Goal: Task Accomplishment & Management: Use online tool/utility

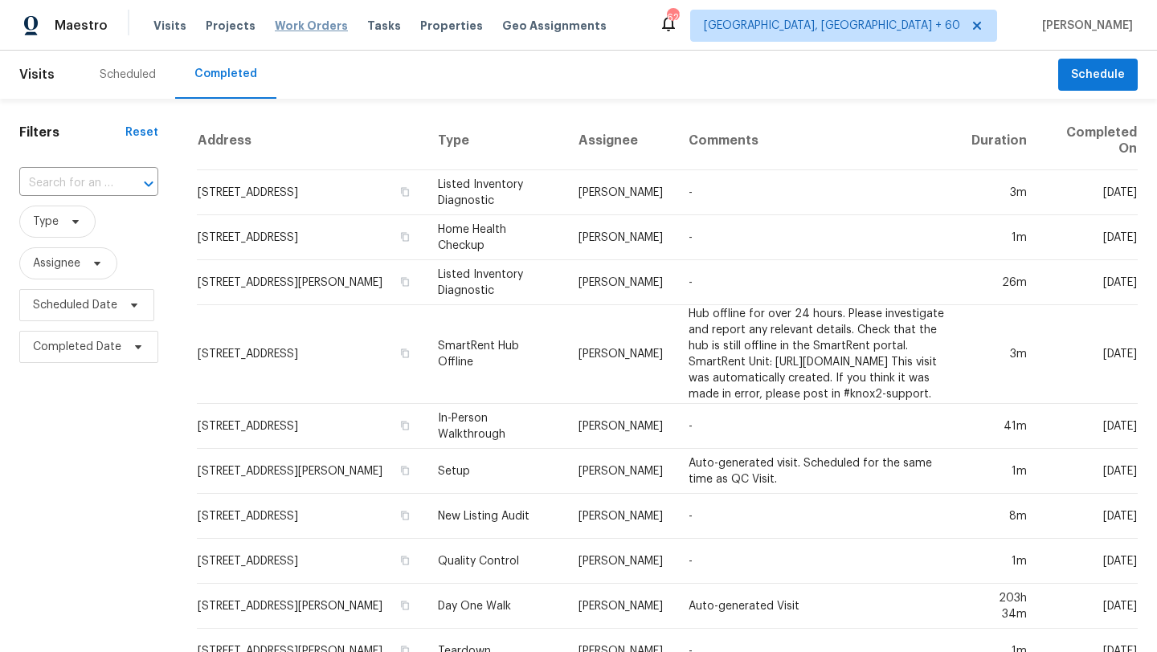
click at [293, 27] on span "Work Orders" at bounding box center [311, 26] width 73 height 16
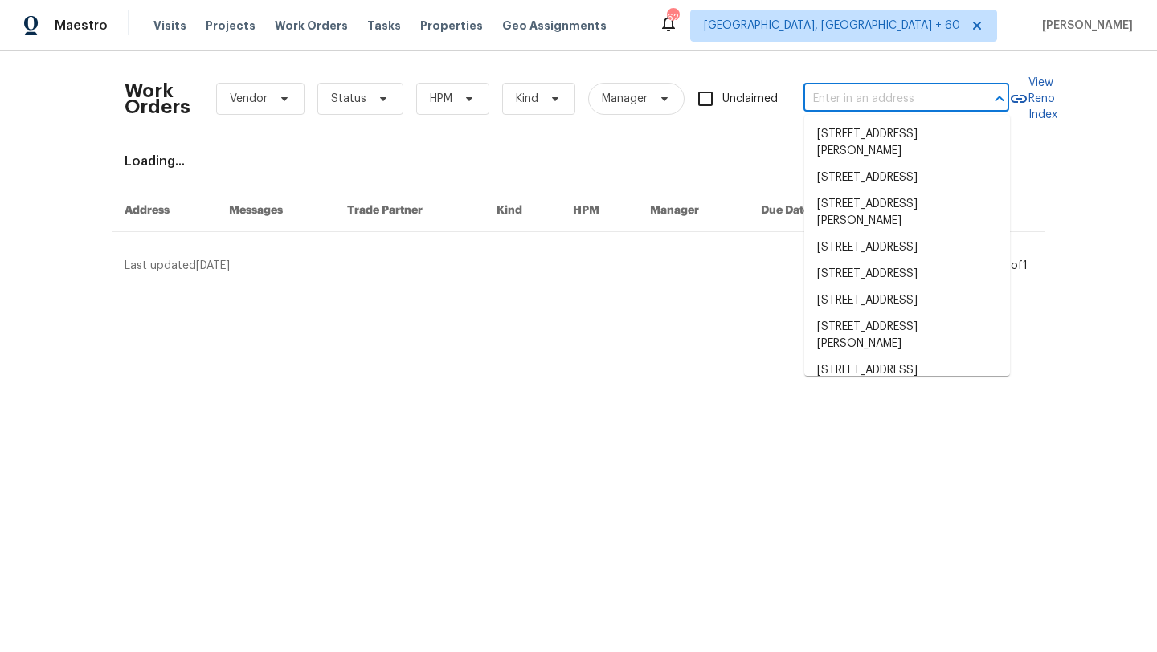
click at [815, 96] on input "text" at bounding box center [883, 99] width 161 height 25
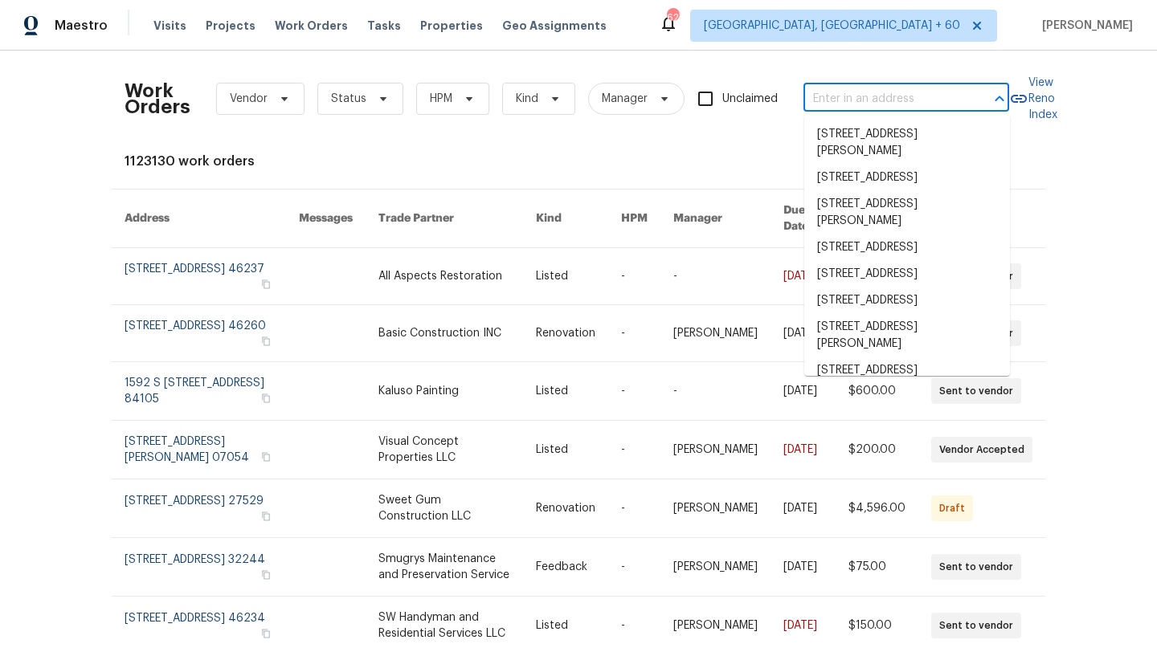
paste input "11130 Poachers Run, Chesterfield, VA 23832 (Richmond, VA)"
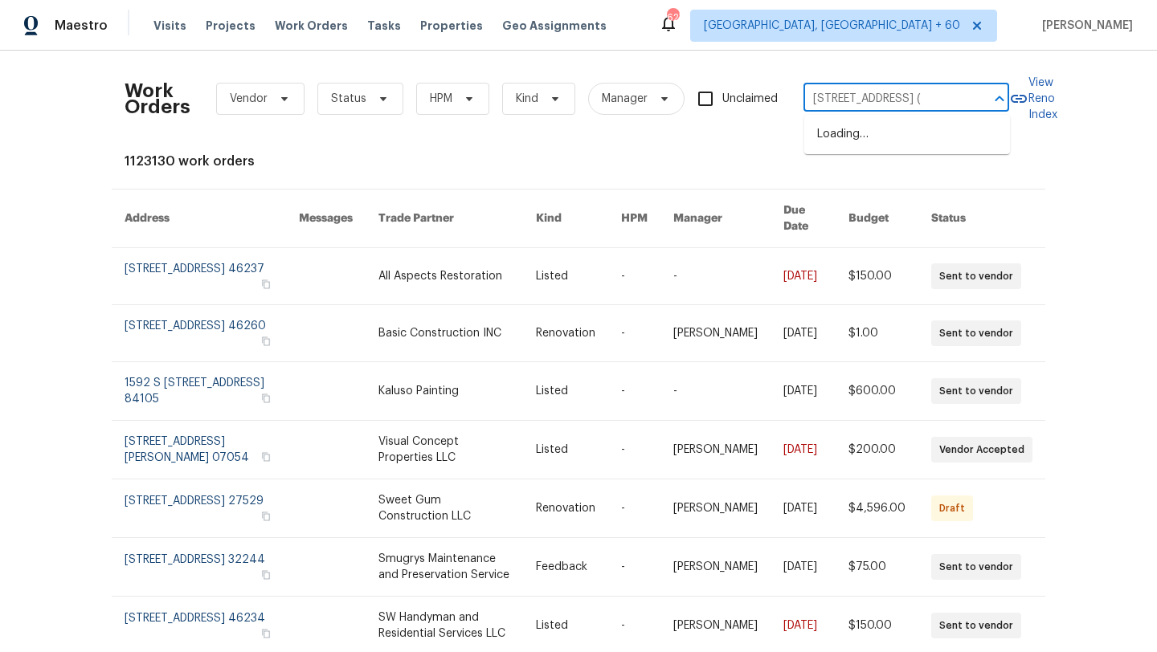
type input "[STREET_ADDRESS]"
click at [870, 146] on li "[STREET_ADDRESS]" at bounding box center [907, 134] width 206 height 27
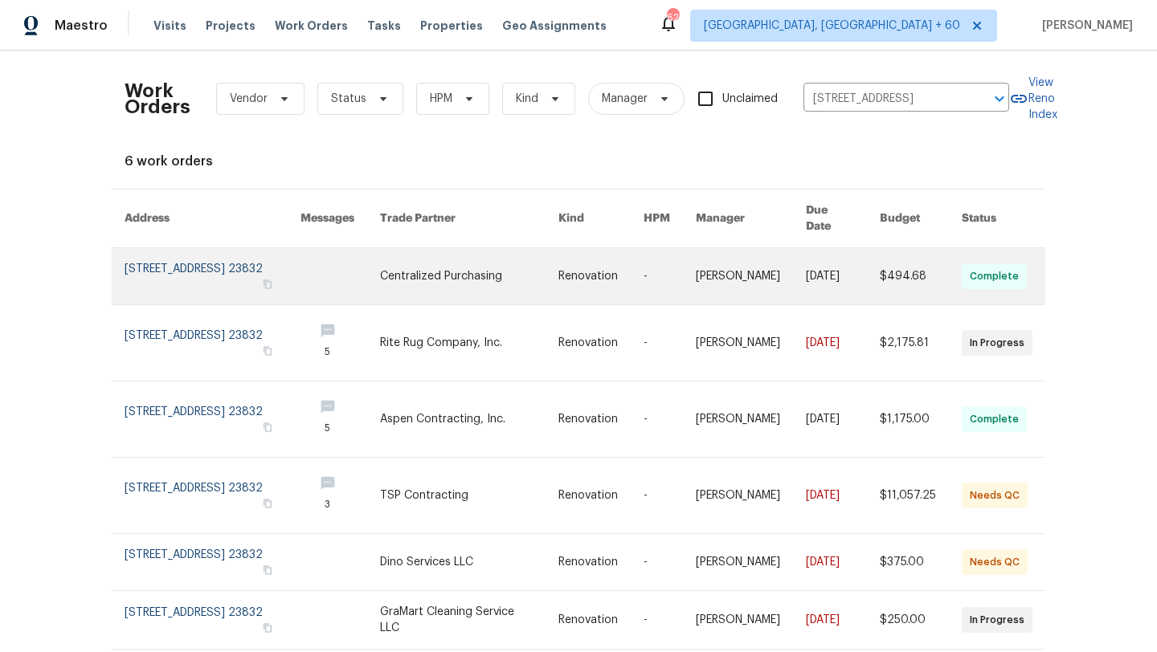
click at [182, 274] on link at bounding box center [213, 276] width 176 height 56
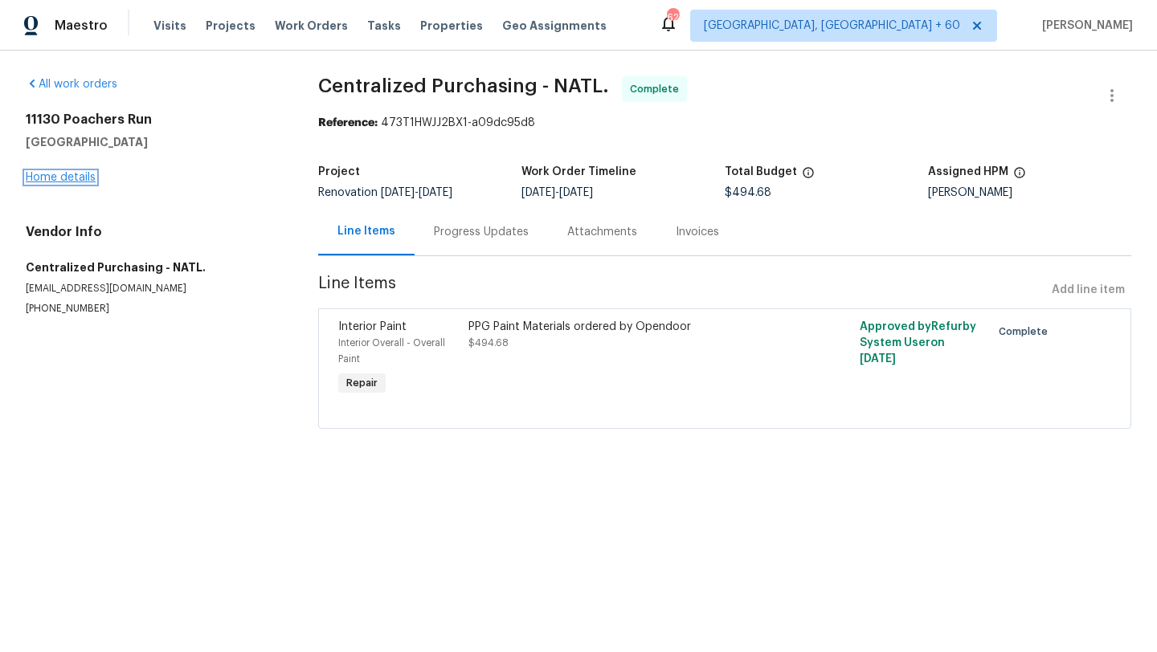
click at [70, 179] on link "Home details" at bounding box center [61, 177] width 70 height 11
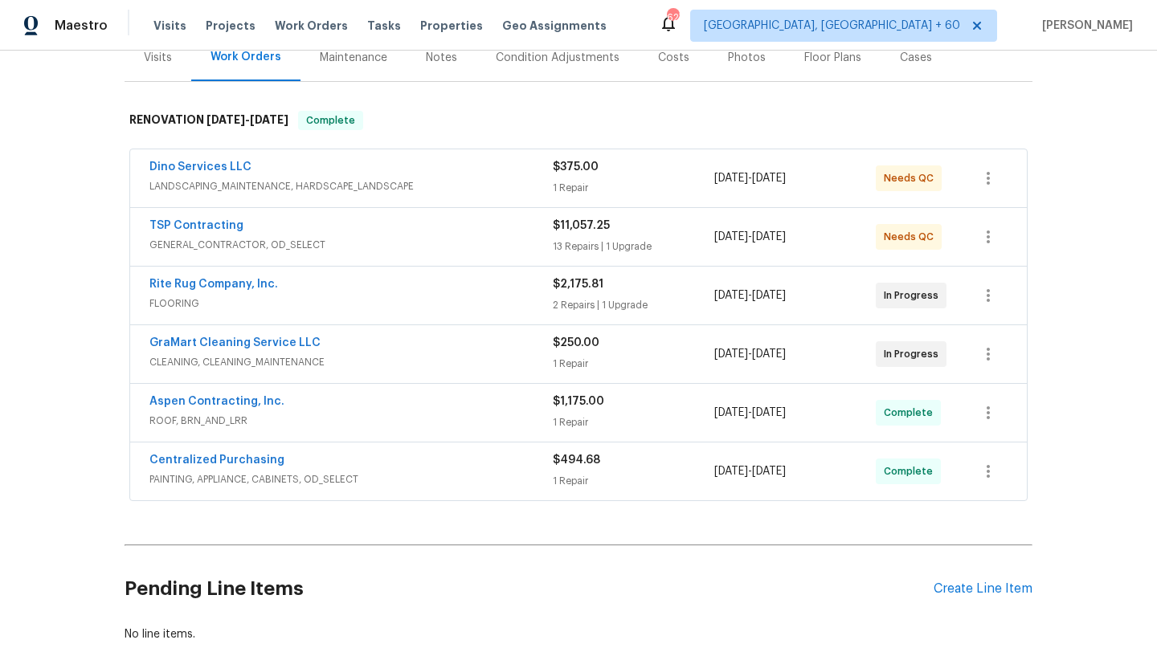
scroll to position [309, 0]
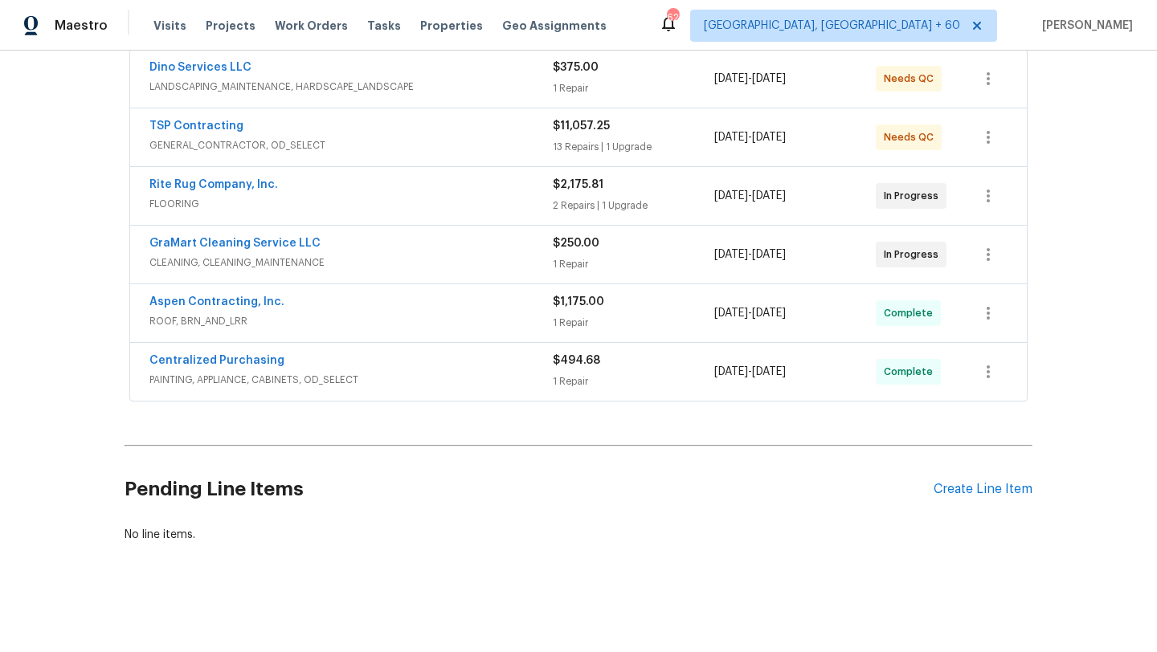
click at [296, 357] on div "Centralized Purchasing" at bounding box center [350, 362] width 403 height 19
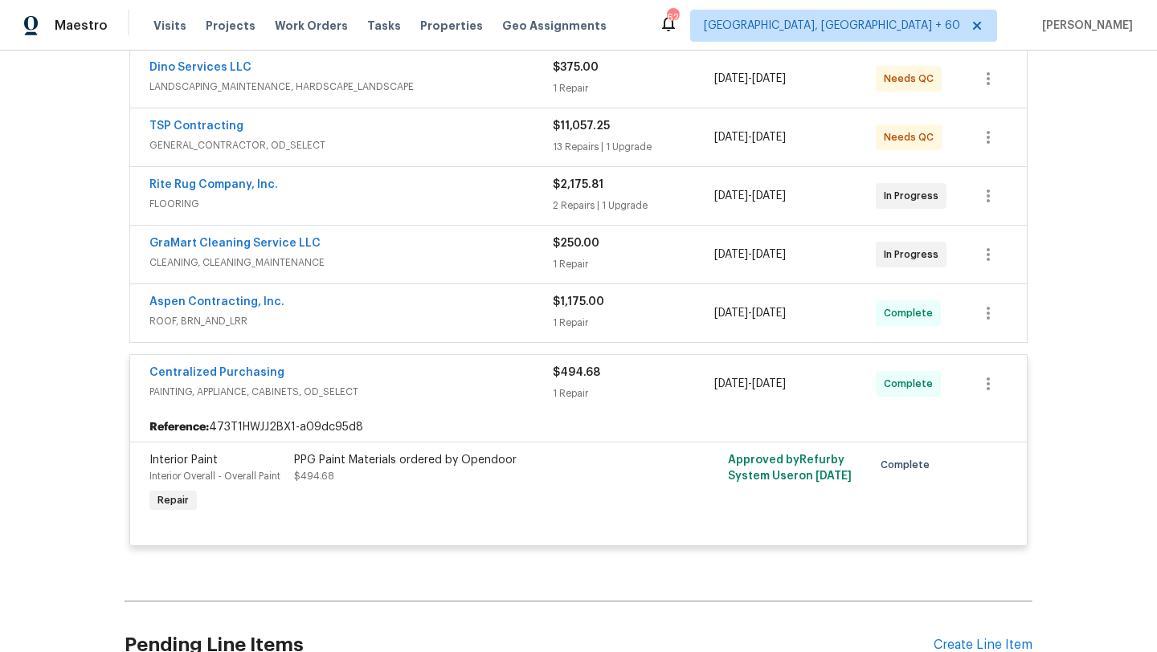
click at [287, 324] on span "ROOF, BRN_AND_LRR" at bounding box center [350, 321] width 403 height 16
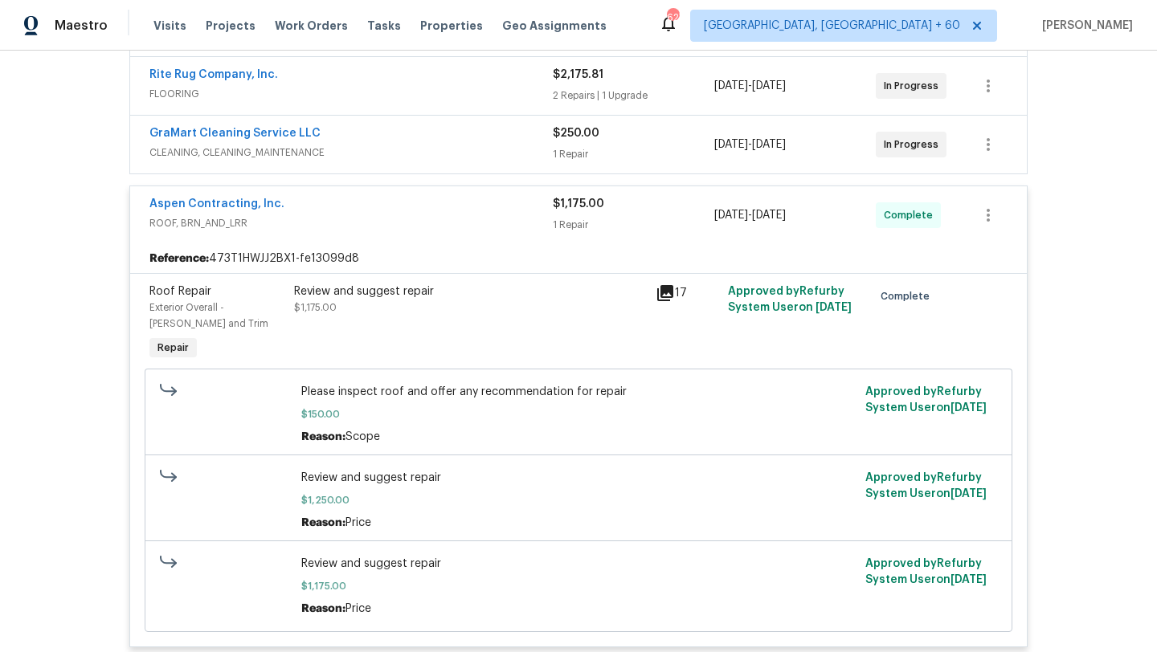
scroll to position [524, 0]
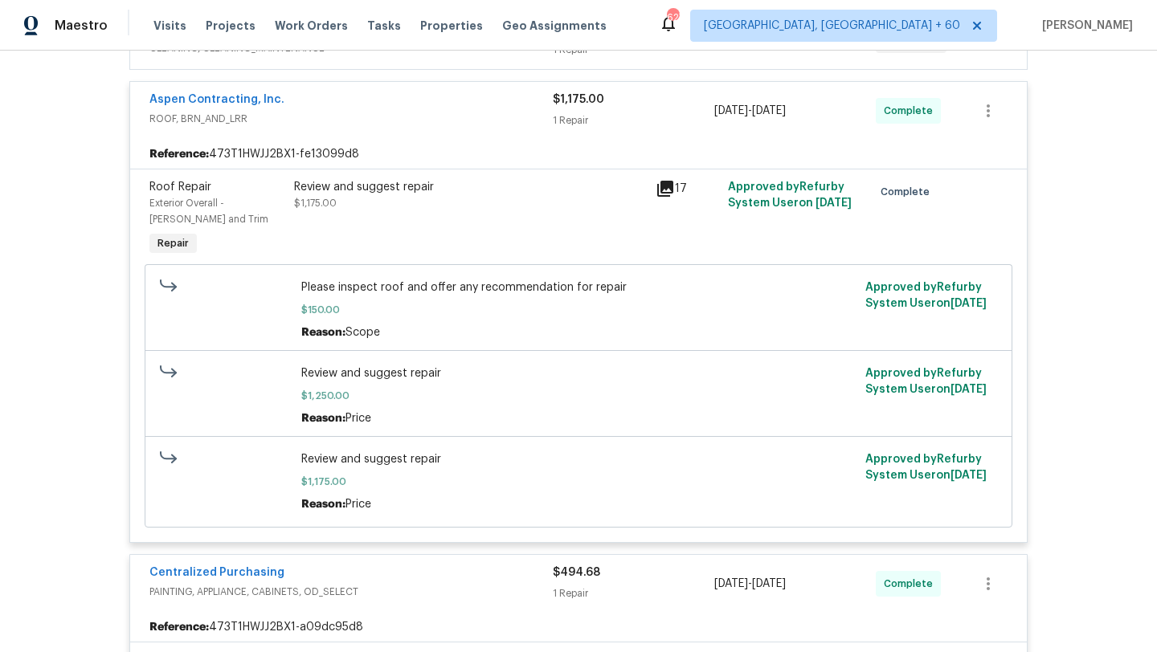
click at [353, 286] on span "Please inspect roof and offer any recommendation for repair" at bounding box center [578, 288] width 555 height 16
click at [353, 300] on div "Please inspect roof and offer any recommendation for repair $150.00 Reason: Sco…" at bounding box center [578, 310] width 555 height 61
click at [359, 341] on div "Reason: Scope" at bounding box center [578, 333] width 555 height 16
click at [362, 314] on span "$150.00" at bounding box center [578, 310] width 555 height 16
click at [391, 394] on span "$1,250.00" at bounding box center [578, 396] width 555 height 16
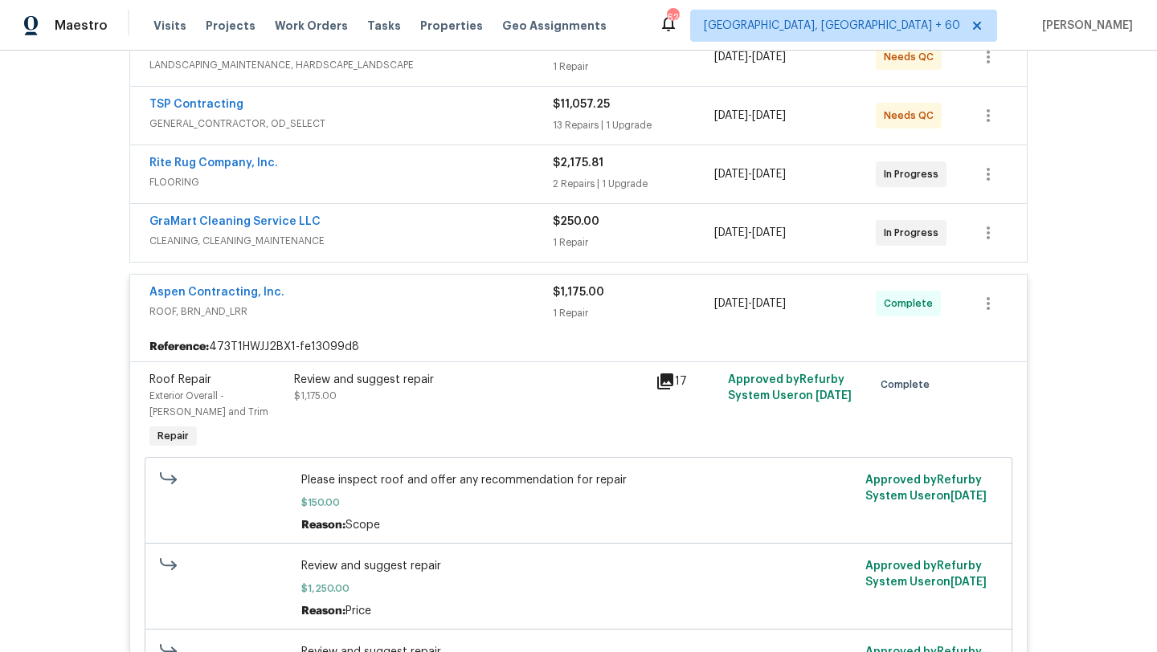
scroll to position [226, 0]
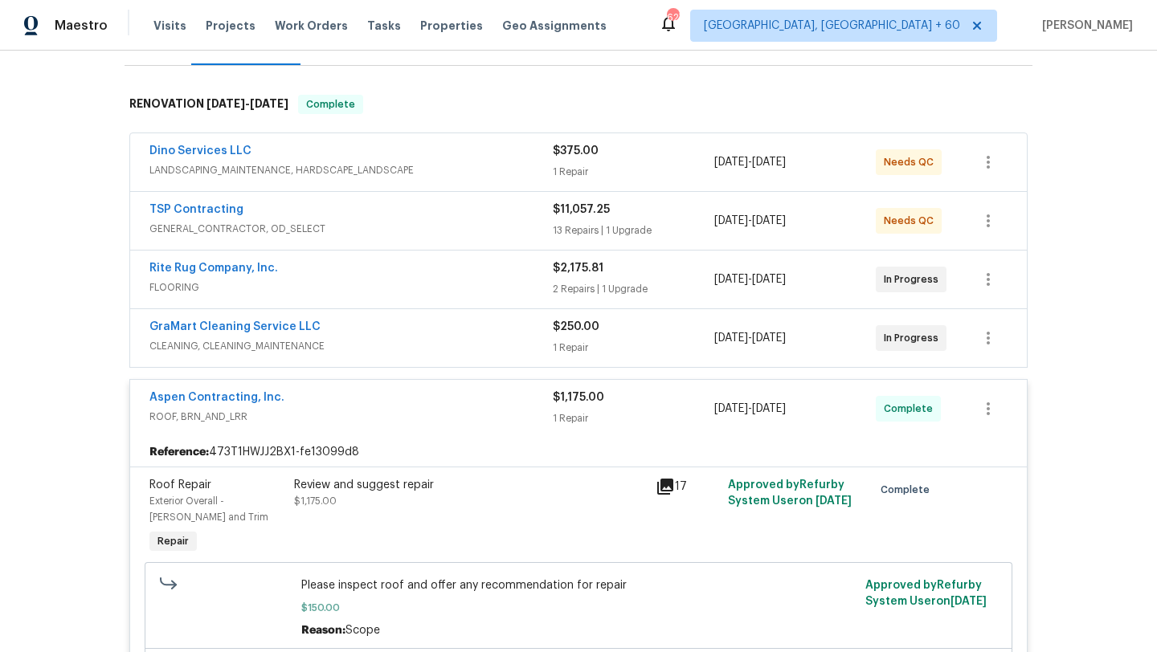
click at [386, 334] on div "GraMart Cleaning Service LLC" at bounding box center [350, 328] width 403 height 19
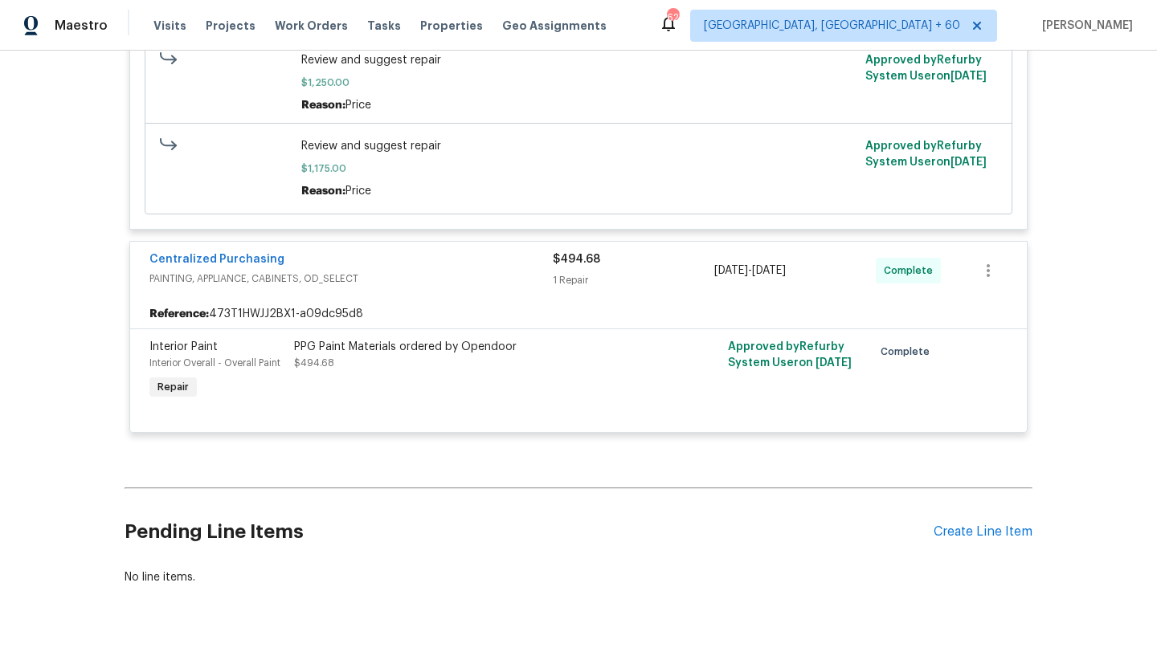
scroll to position [1101, 0]
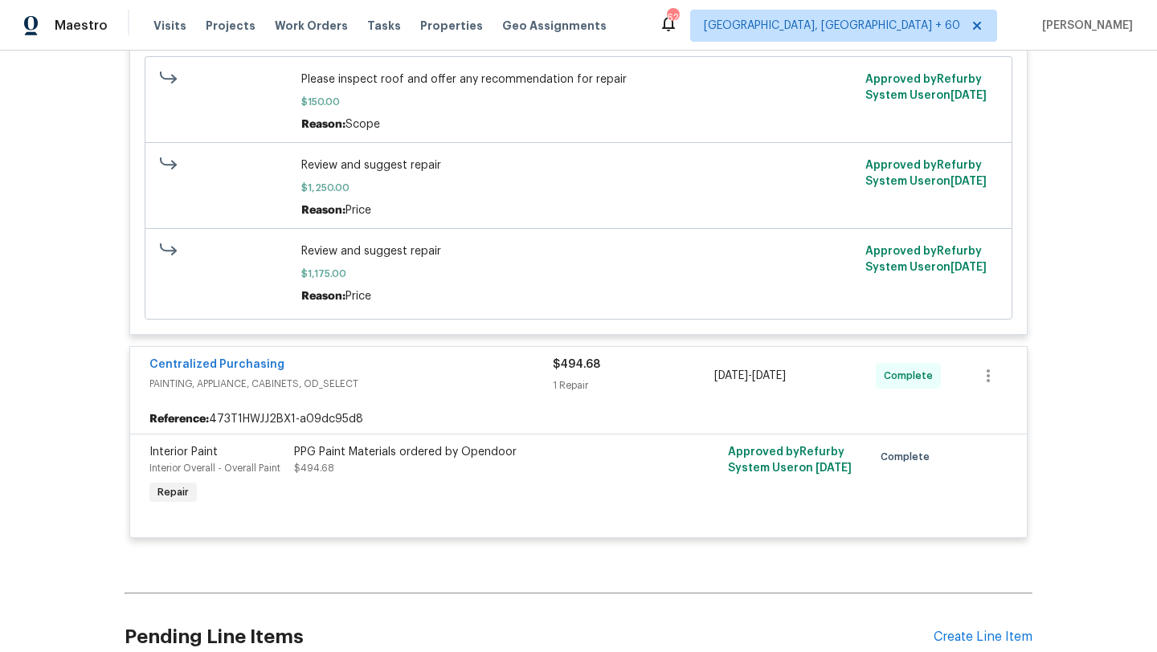
click at [355, 256] on span "Review and suggest repair" at bounding box center [578, 251] width 555 height 16
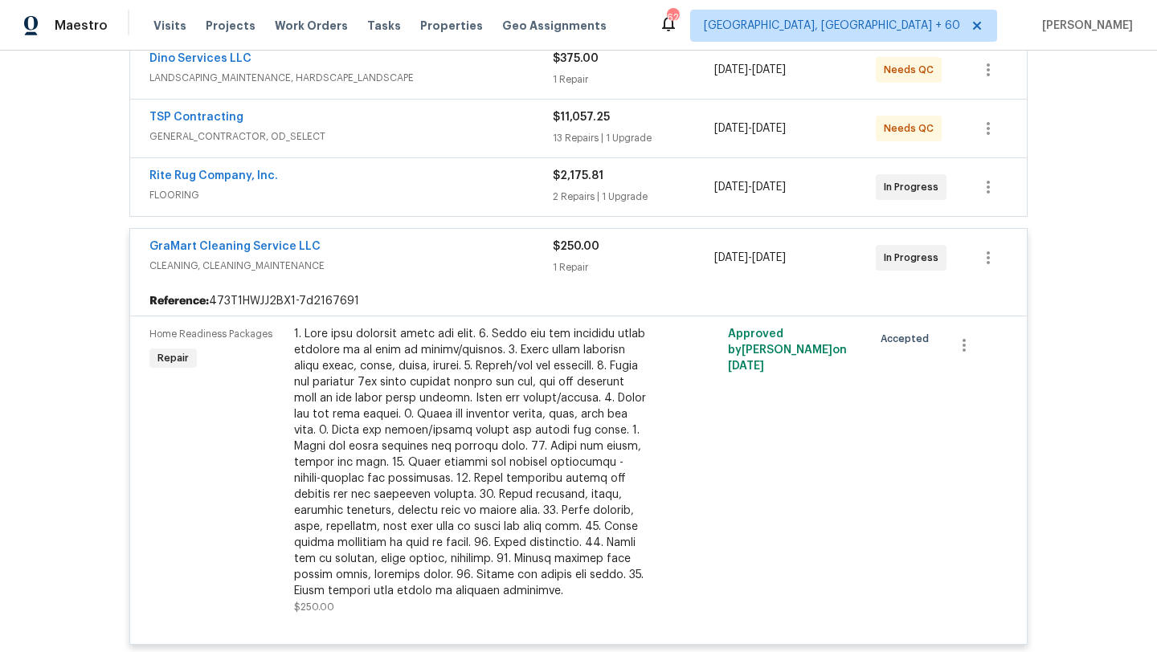
scroll to position [316, 0]
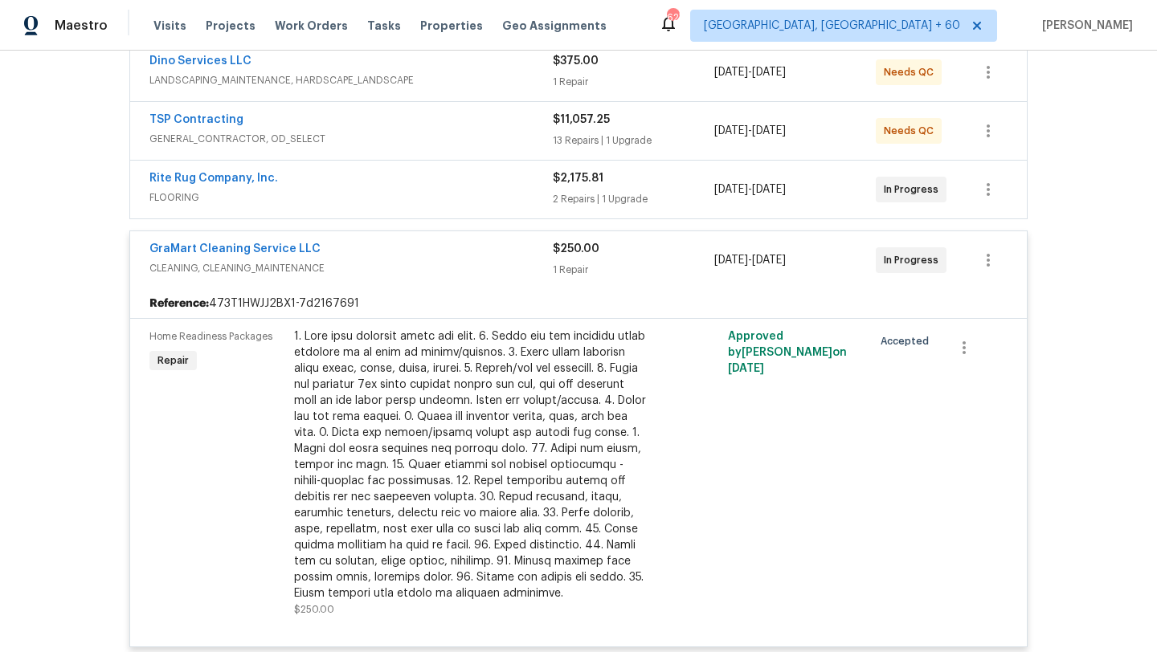
click at [317, 178] on div "Rite Rug Company, Inc." at bounding box center [350, 179] width 403 height 19
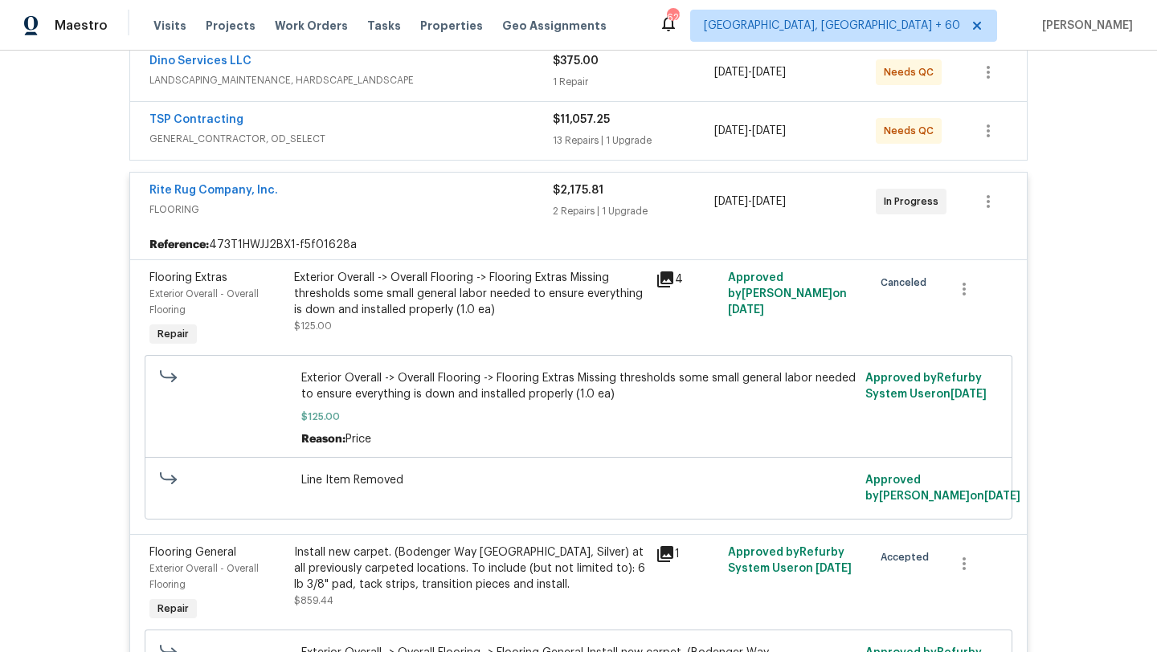
click at [318, 200] on div "Rite Rug Company, Inc." at bounding box center [350, 191] width 403 height 19
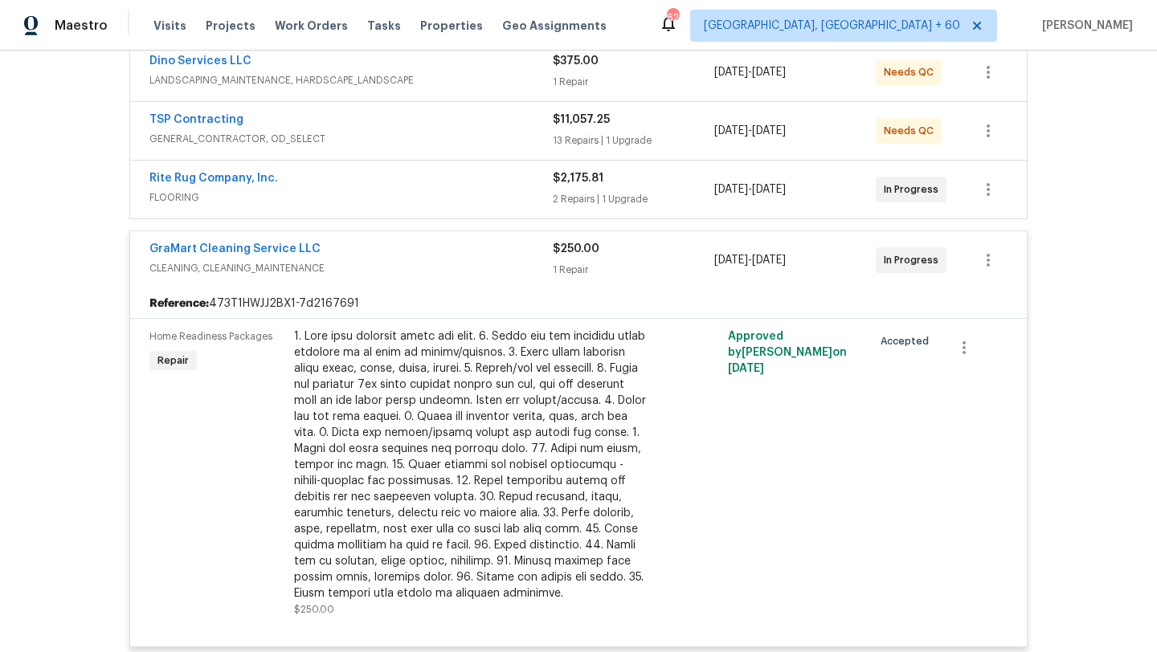
click at [318, 200] on span "FLOORING" at bounding box center [350, 198] width 403 height 16
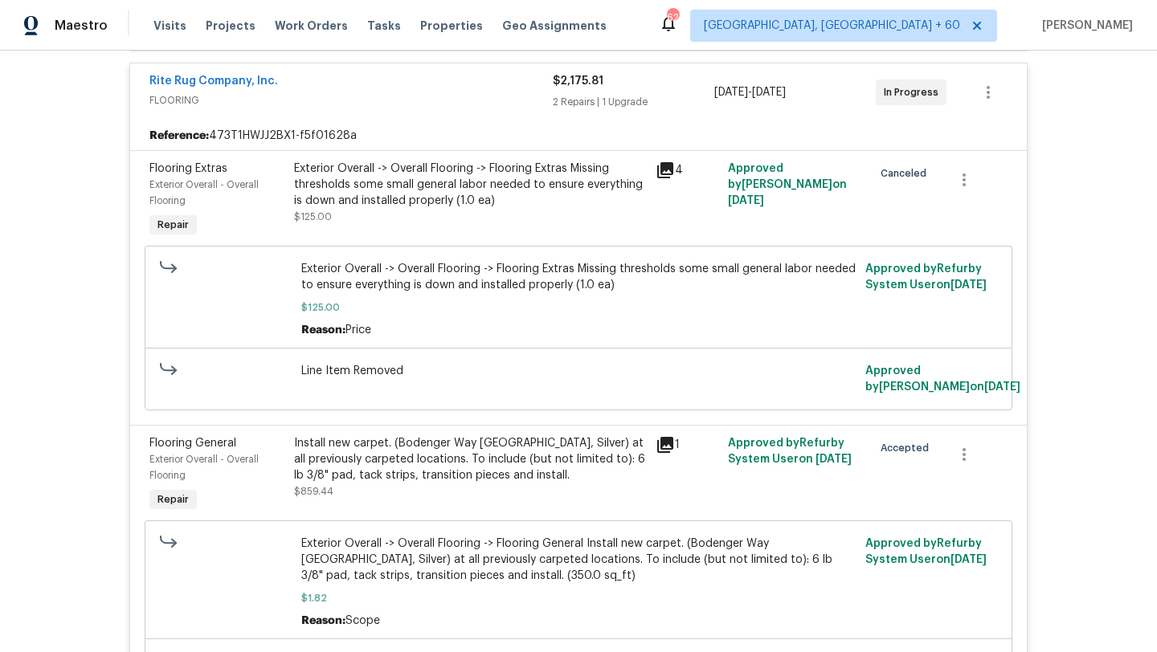
scroll to position [433, 0]
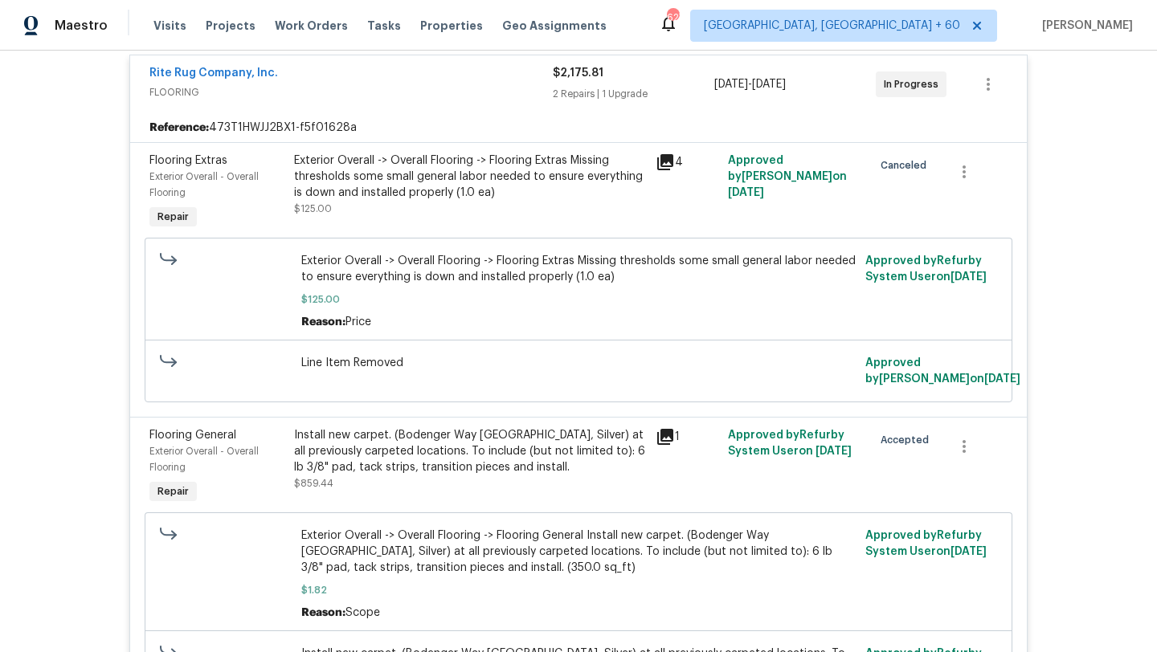
click at [374, 313] on div "Exterior Overall -> Overall Flooring -> Flooring Extras Missing thresholds some…" at bounding box center [578, 291] width 555 height 77
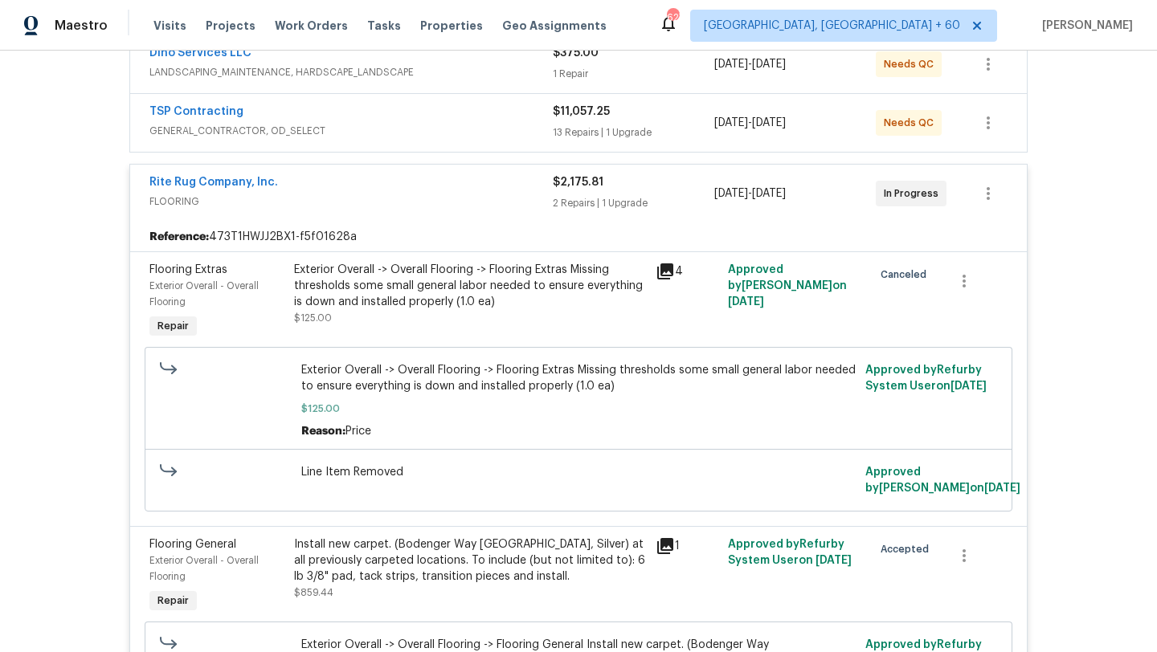
click at [469, 142] on div "TSP Contracting GENERAL_CONTRACTOR, OD_SELECT $11,057.25 13 Repairs | 1 Upgrade…" at bounding box center [578, 123] width 897 height 58
click at [456, 112] on div "TSP Contracting" at bounding box center [350, 113] width 403 height 19
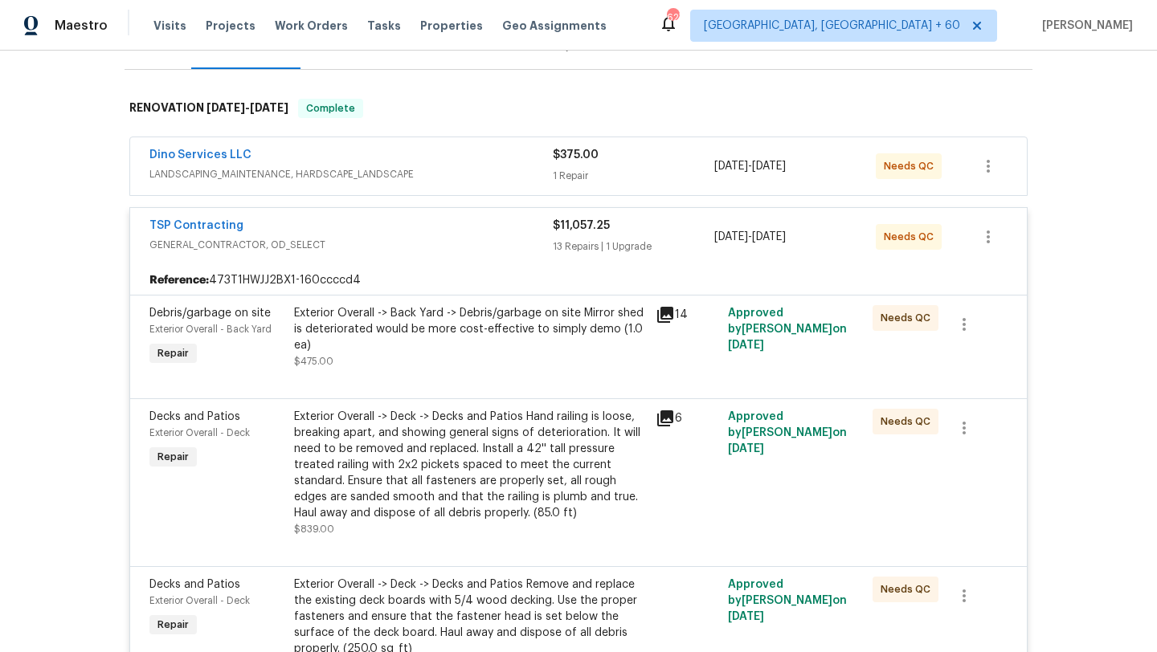
scroll to position [206, 0]
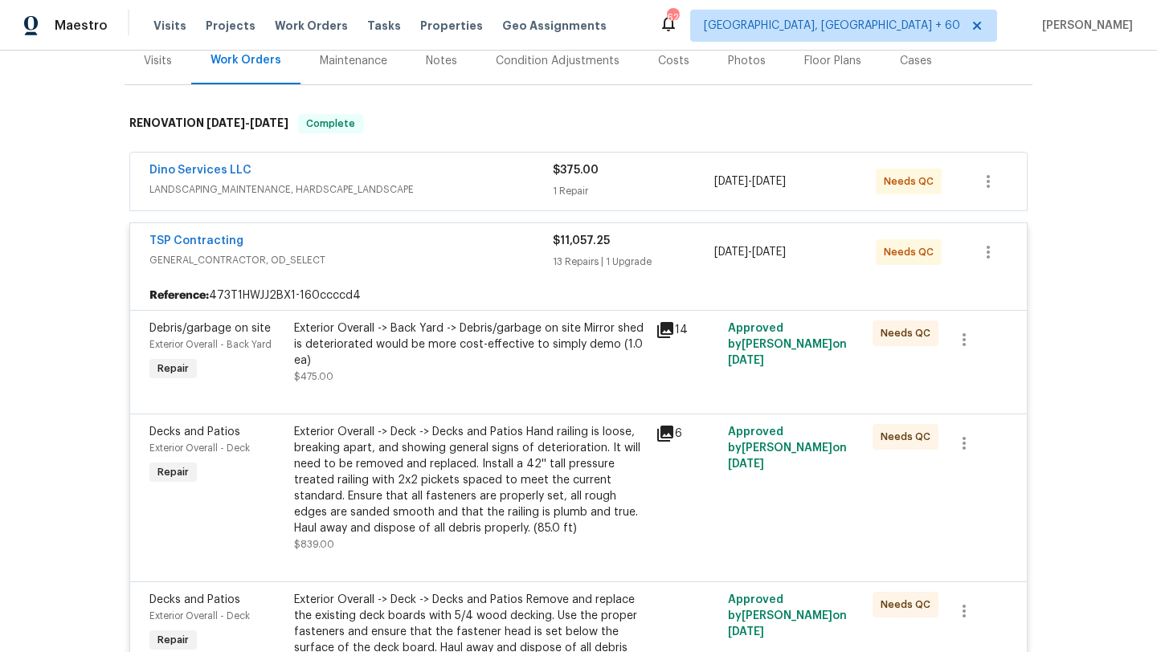
click at [451, 182] on span "LANDSCAPING_MAINTENANCE, HARDSCAPE_LANDSCAPE" at bounding box center [350, 190] width 403 height 16
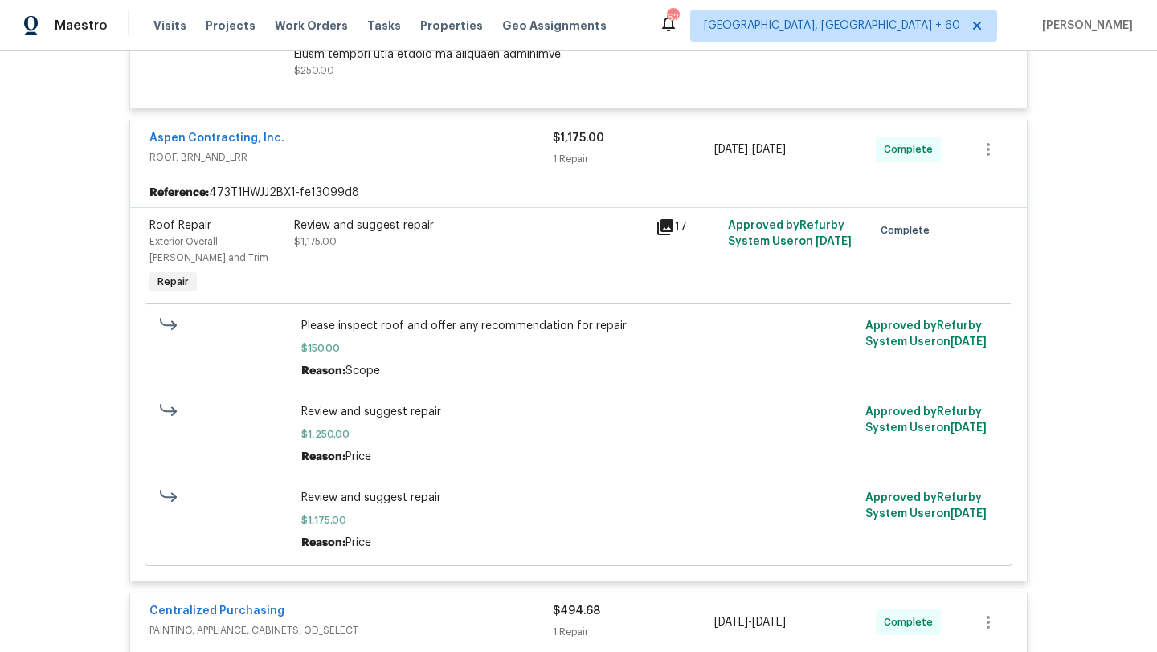
scroll to position [4629, 0]
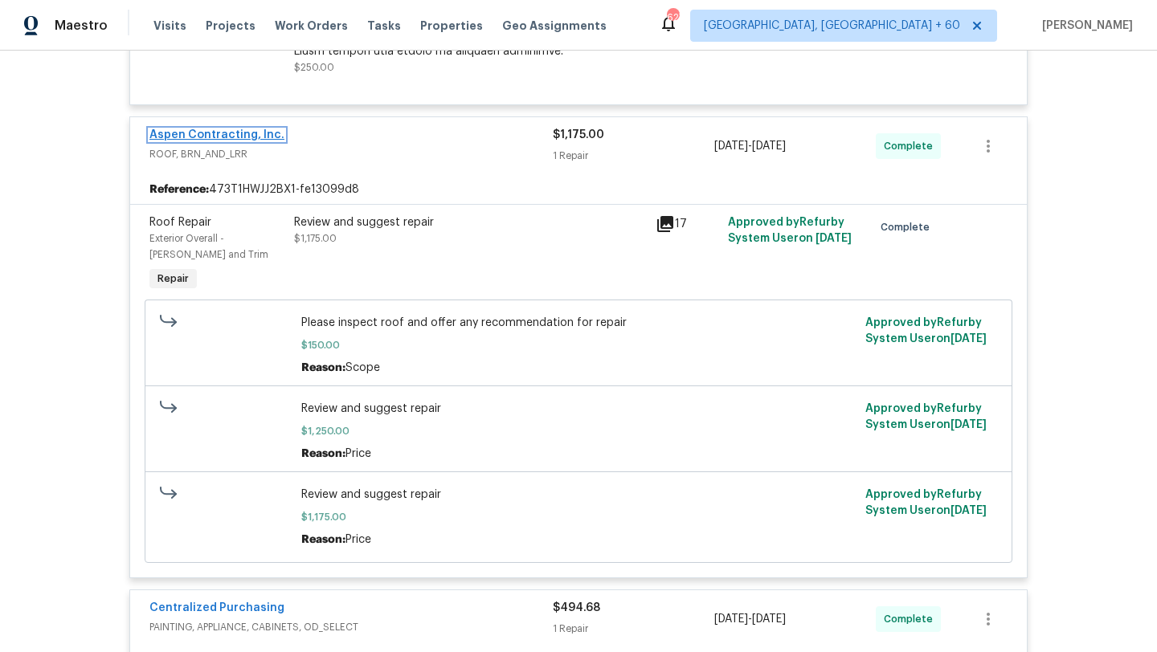
click at [260, 136] on link "Aspen Contracting, Inc." at bounding box center [216, 134] width 135 height 11
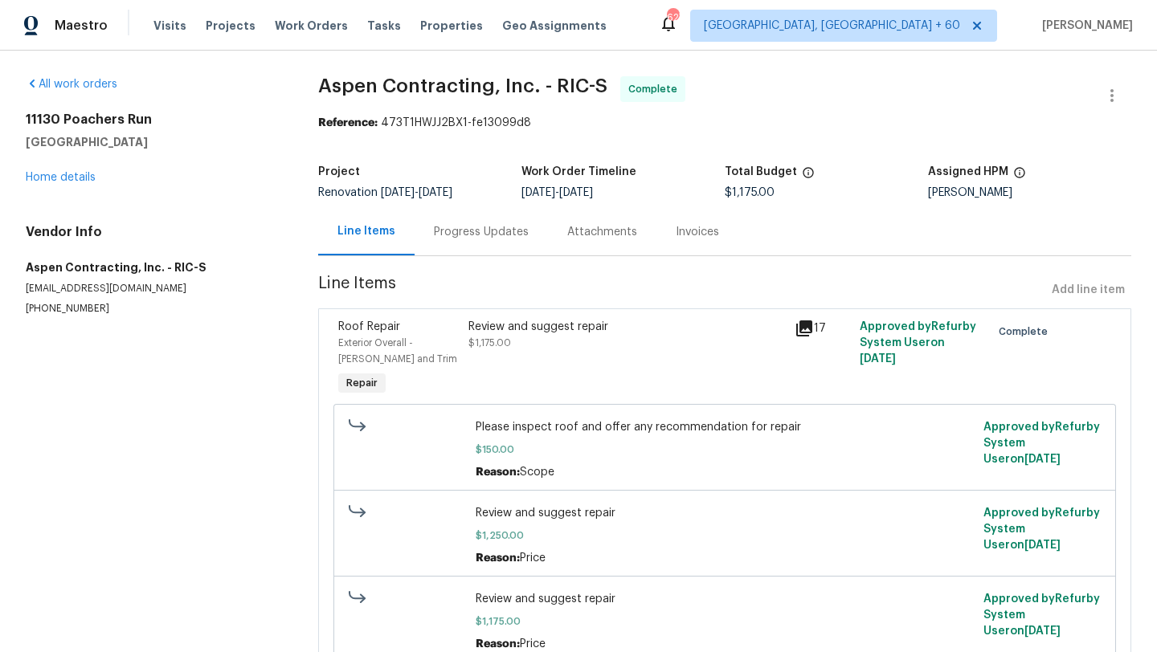
scroll to position [77, 0]
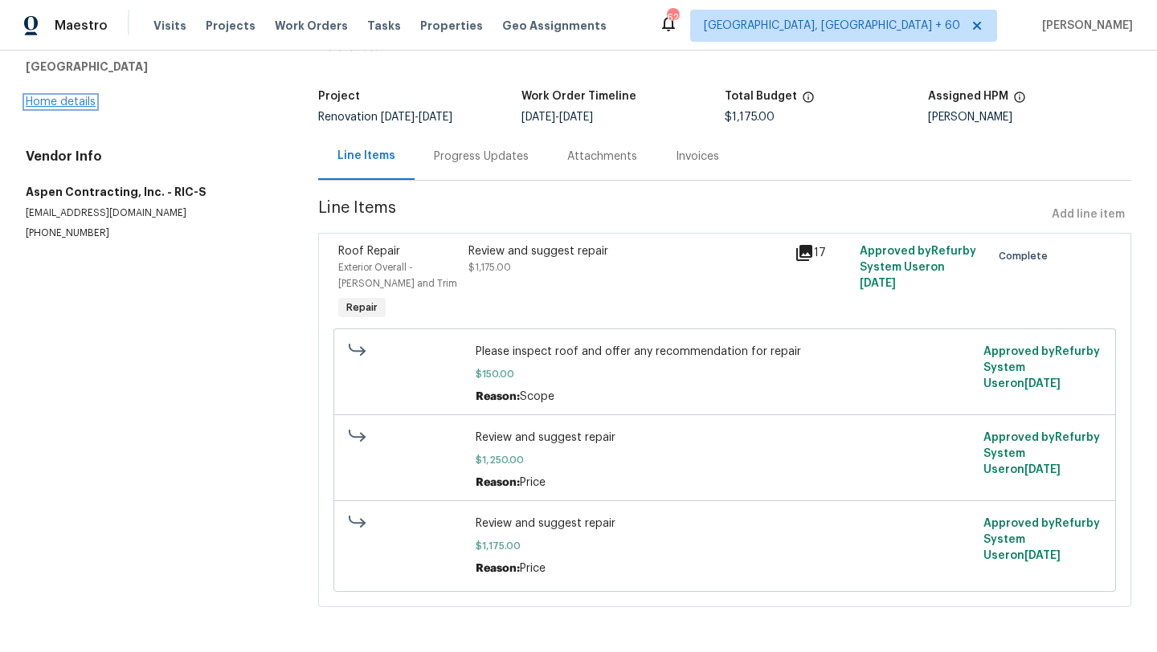
click at [57, 100] on link "Home details" at bounding box center [61, 101] width 70 height 11
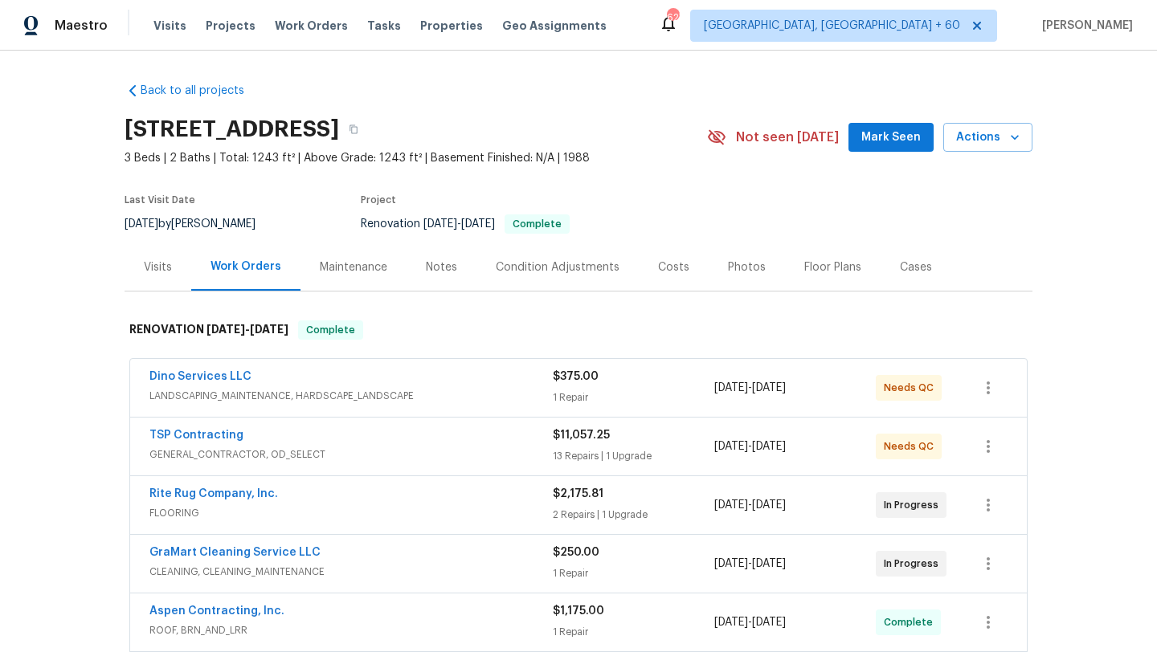
click at [256, 390] on span "LANDSCAPING_MAINTENANCE, HARDSCAPE_LANDSCAPE" at bounding box center [350, 396] width 403 height 16
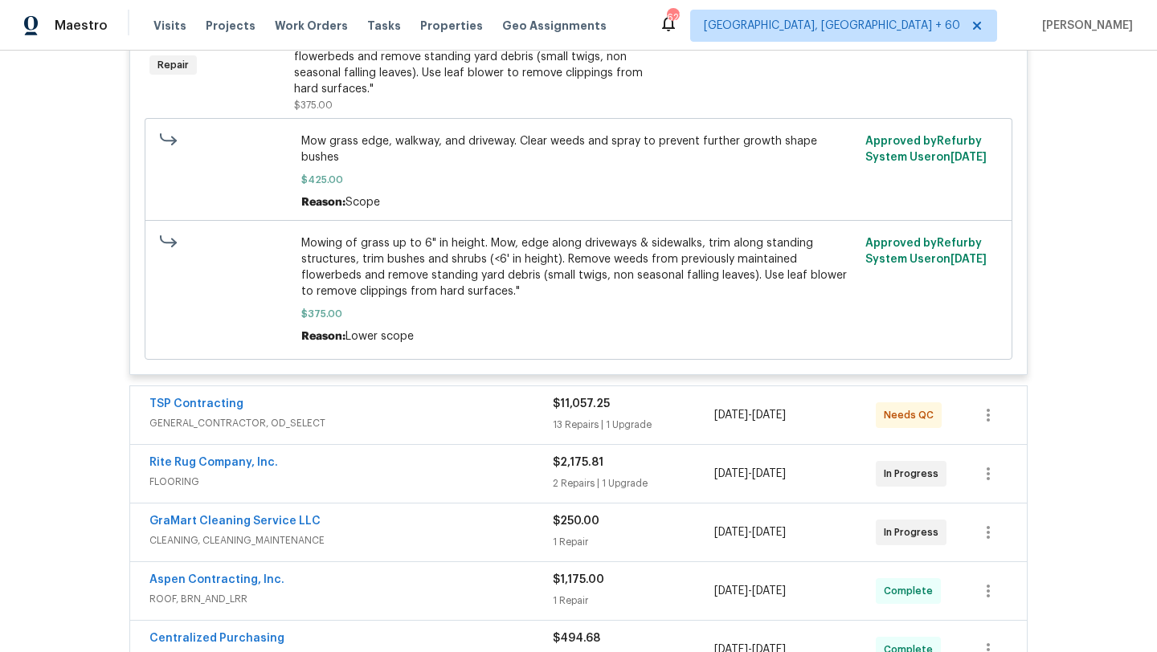
click at [281, 415] on span "GENERAL_CONTRACTOR, OD_SELECT" at bounding box center [350, 423] width 403 height 16
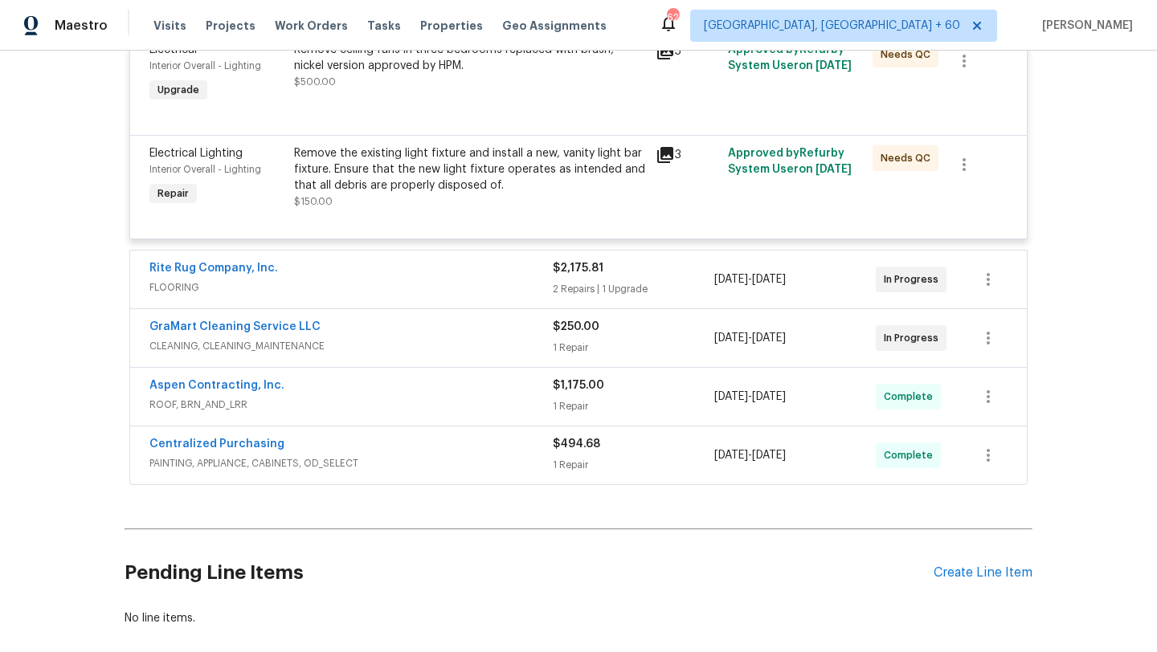
scroll to position [3143, 0]
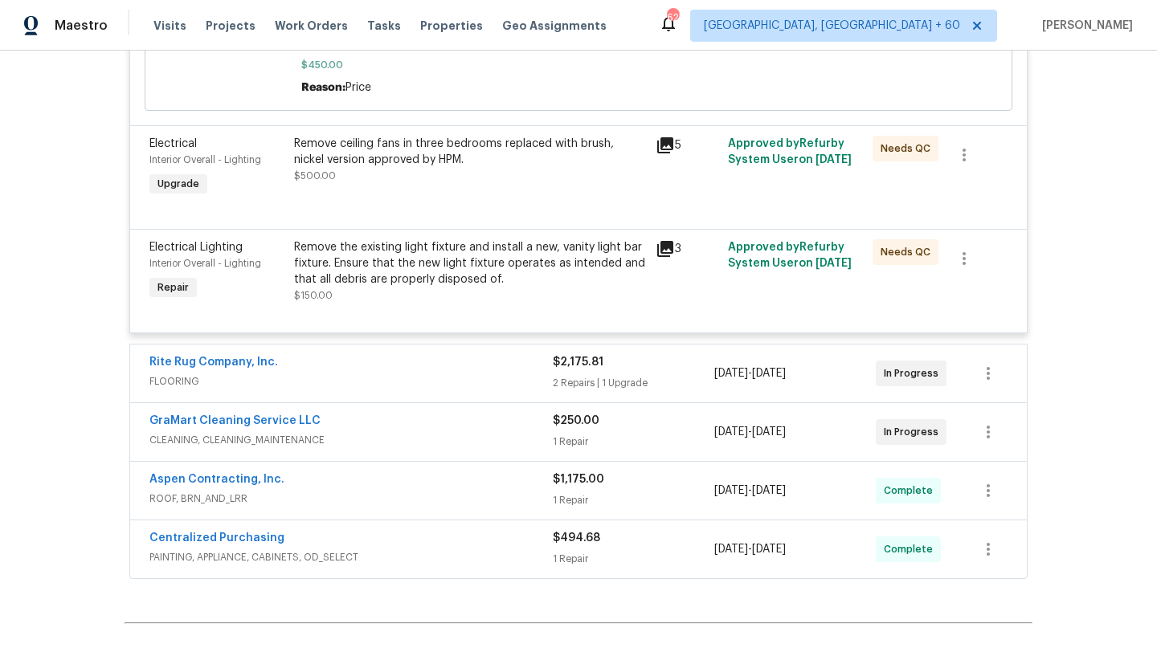
click at [330, 374] on span "FLOORING" at bounding box center [350, 382] width 403 height 16
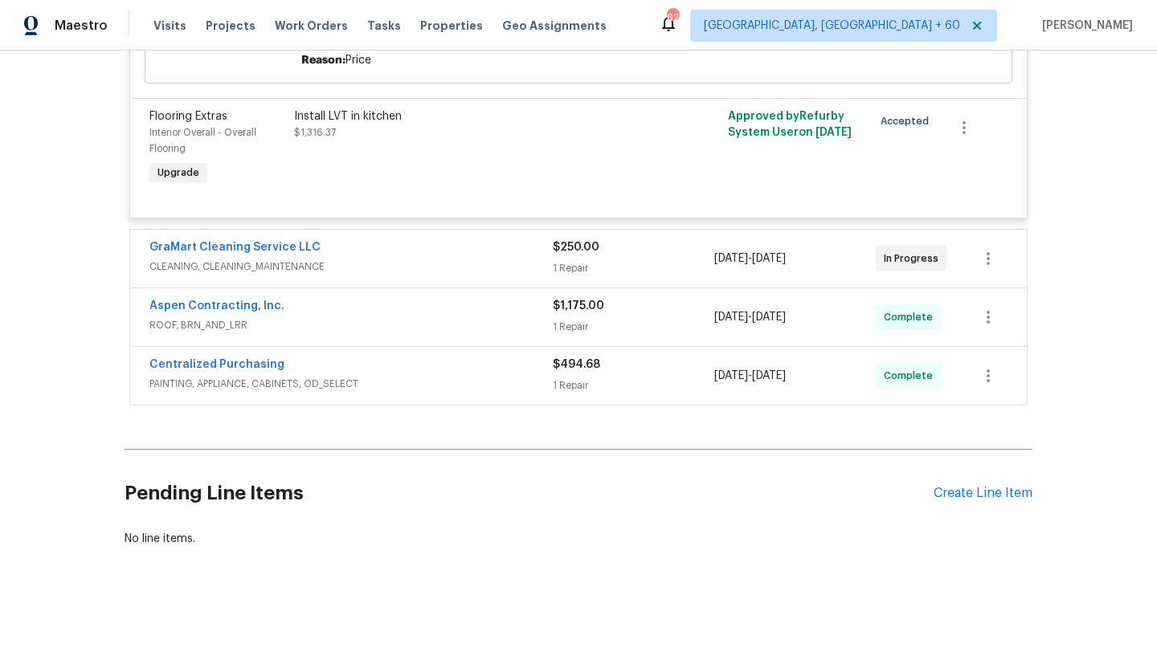
scroll to position [3891, 0]
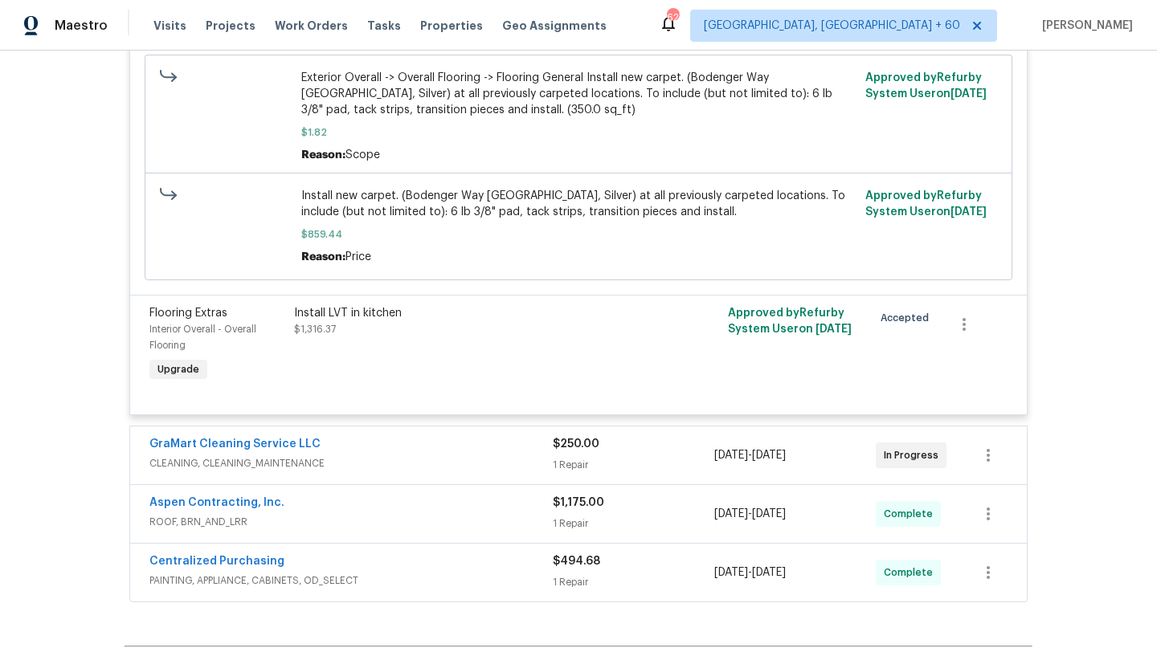
click at [356, 431] on div "GraMart Cleaning Service LLC CLEANING, CLEANING_MAINTENANCE $250.00 1 Repair 9/…" at bounding box center [578, 456] width 897 height 58
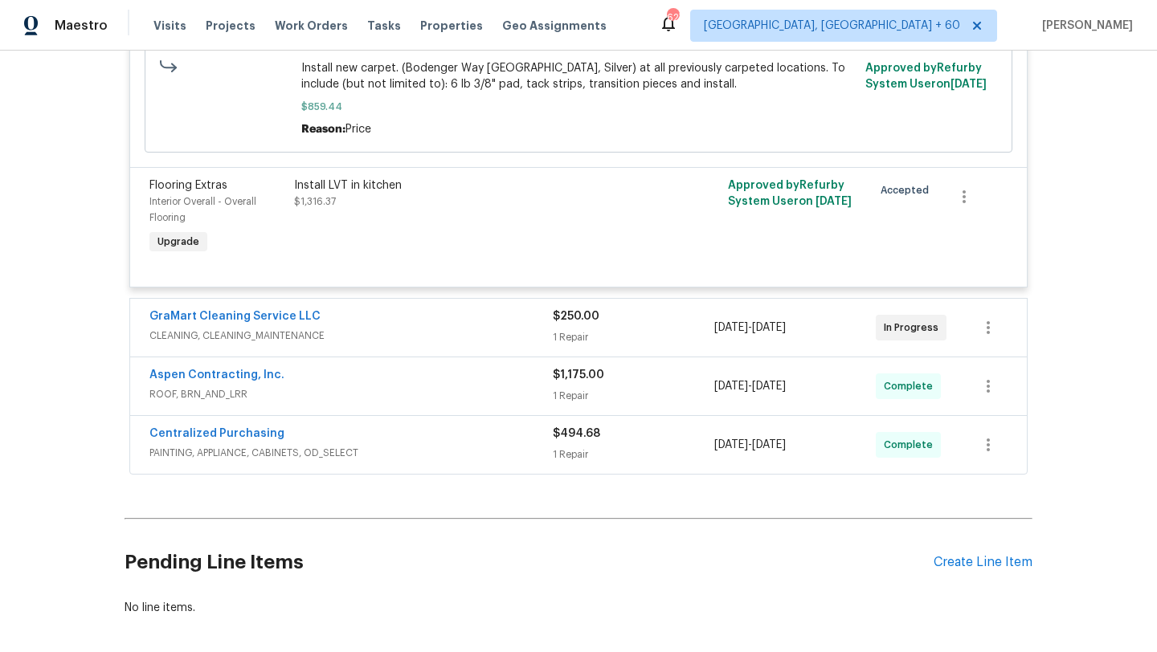
scroll to position [4087, 0]
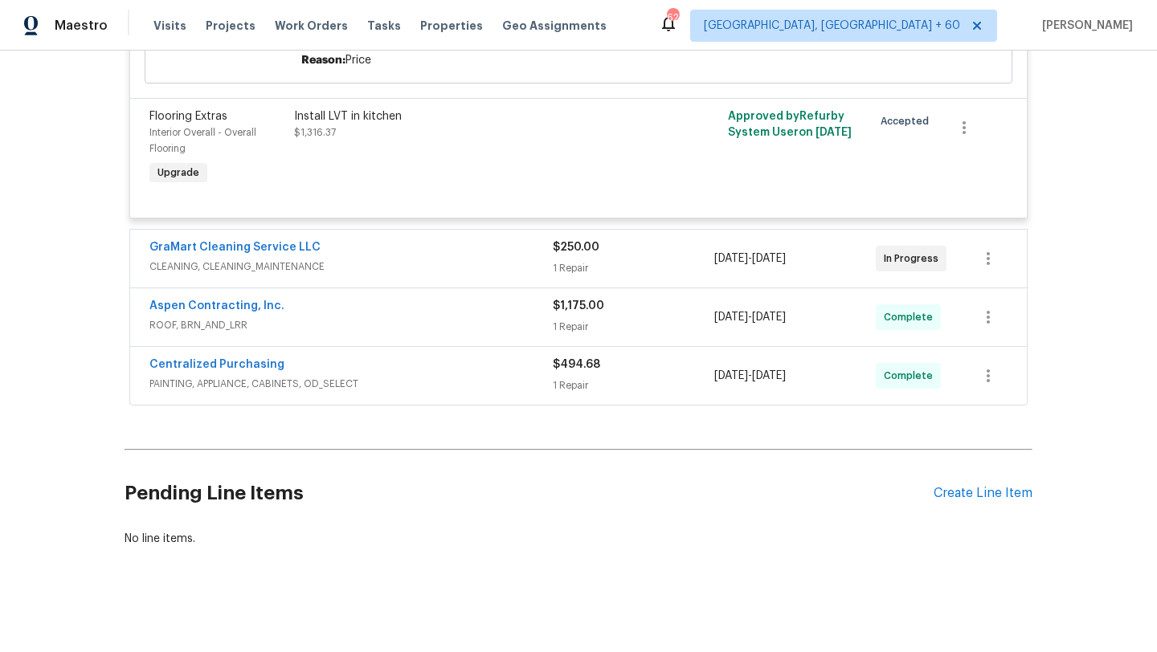
click at [378, 268] on span "CLEANING, CLEANING_MAINTENANCE" at bounding box center [350, 267] width 403 height 16
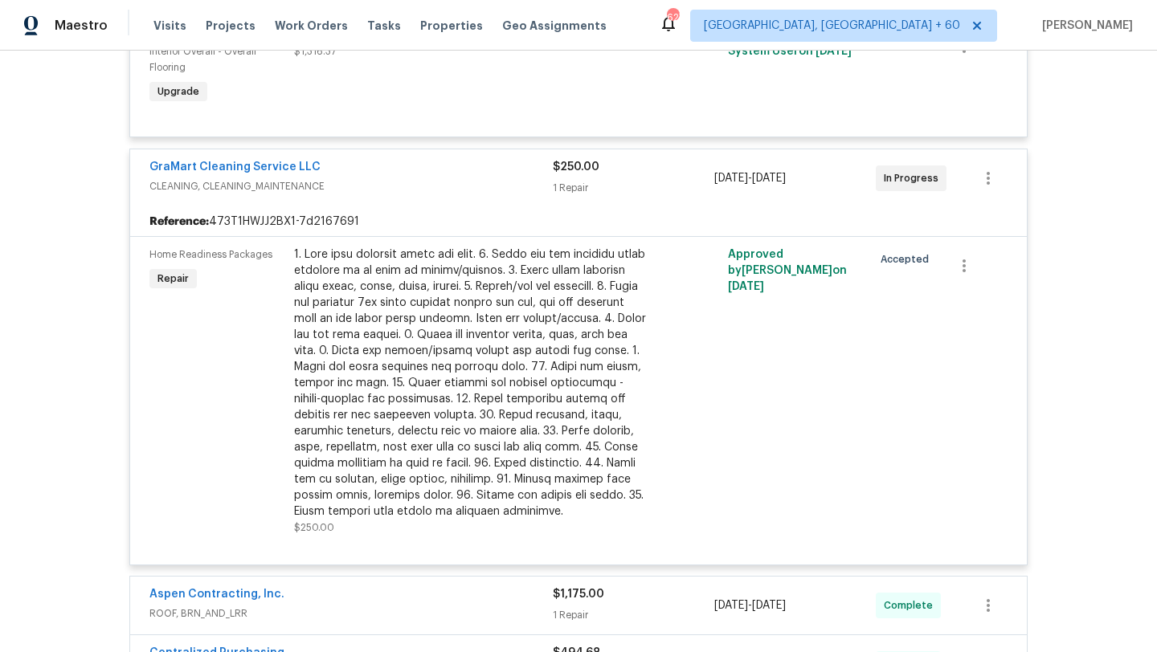
scroll to position [4176, 0]
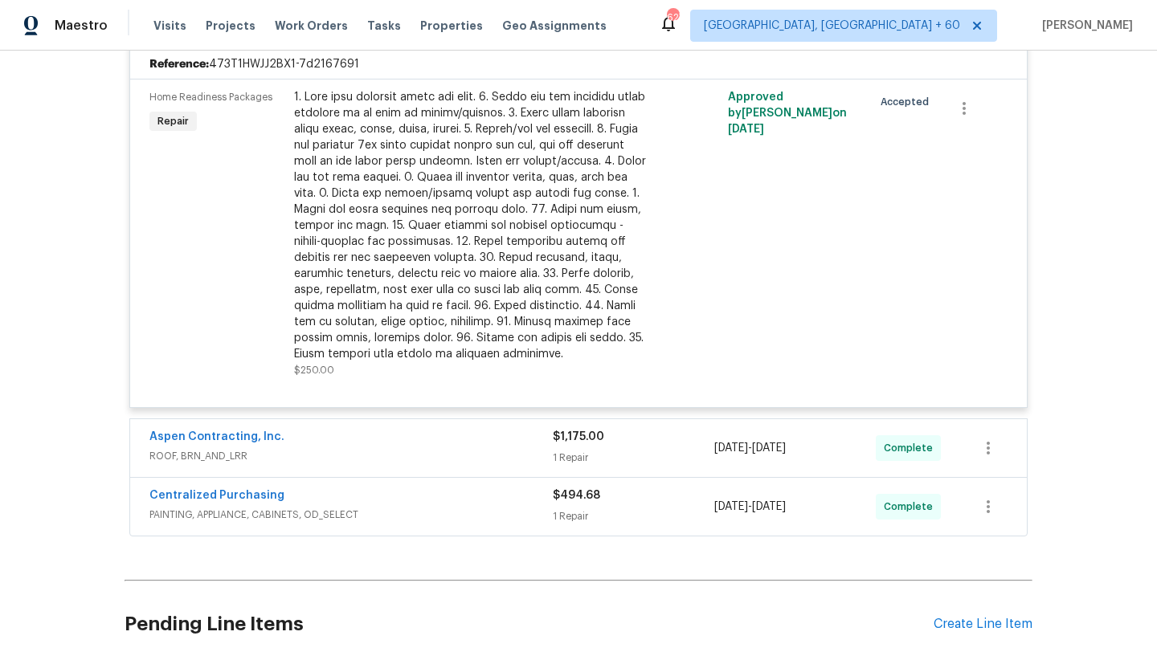
click at [354, 429] on div "Aspen Contracting, Inc." at bounding box center [350, 438] width 403 height 19
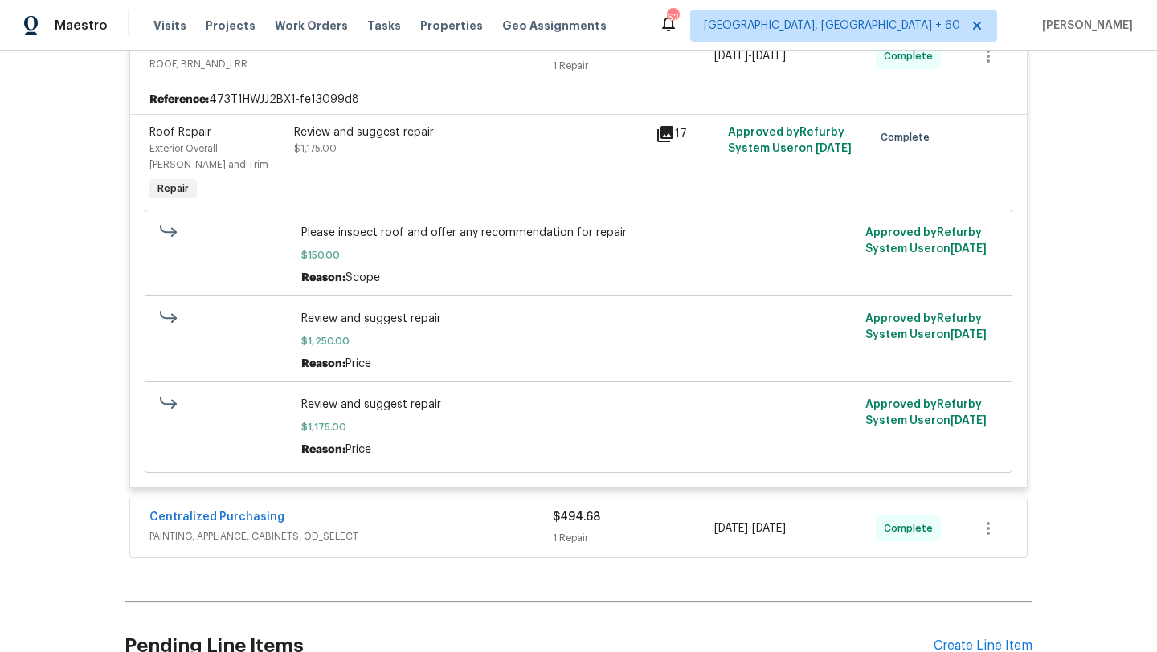
scroll to position [4874, 0]
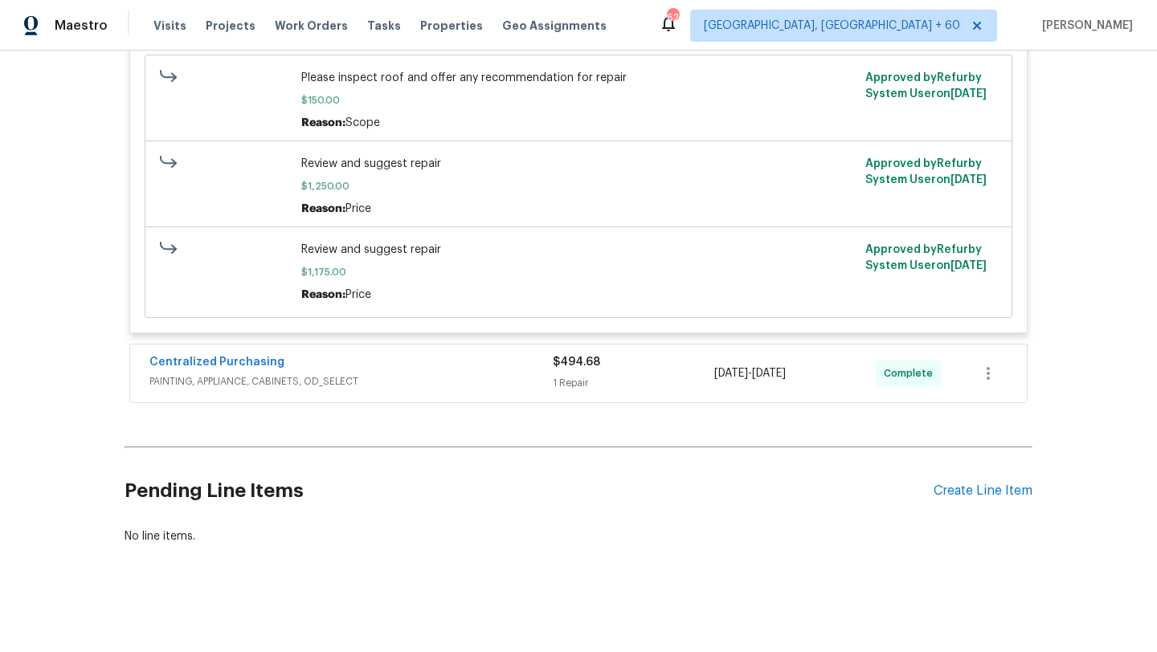
click at [392, 388] on div "Centralized Purchasing PAINTING, APPLIANCE, CABINETS, OD_SELECT" at bounding box center [350, 373] width 403 height 39
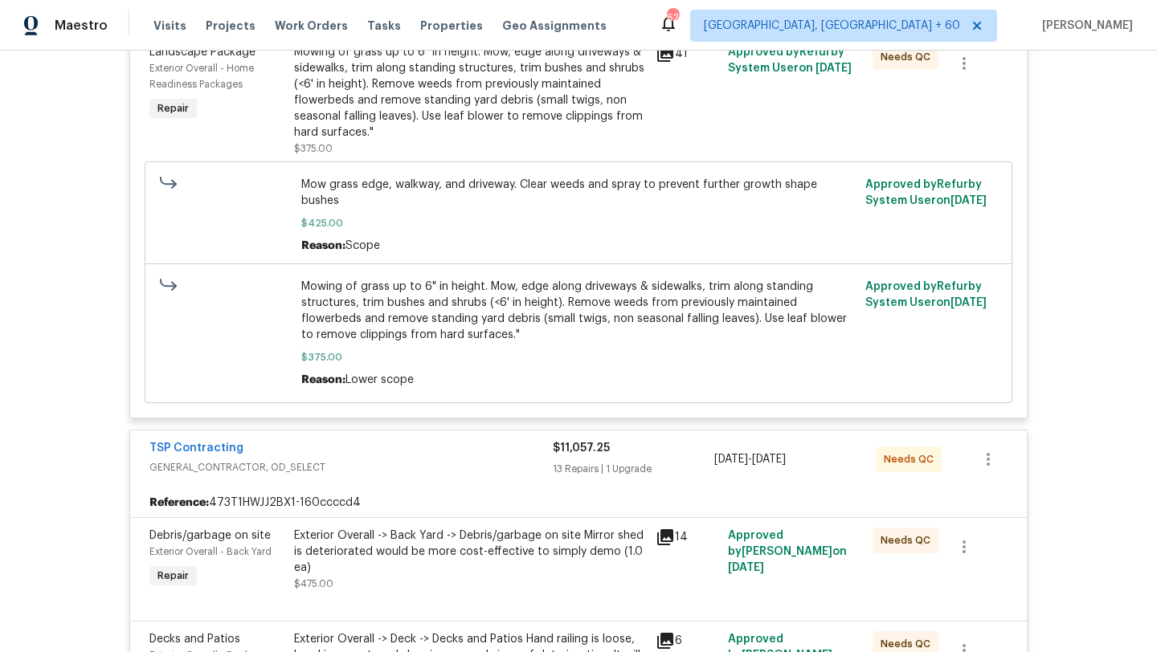
scroll to position [0, 0]
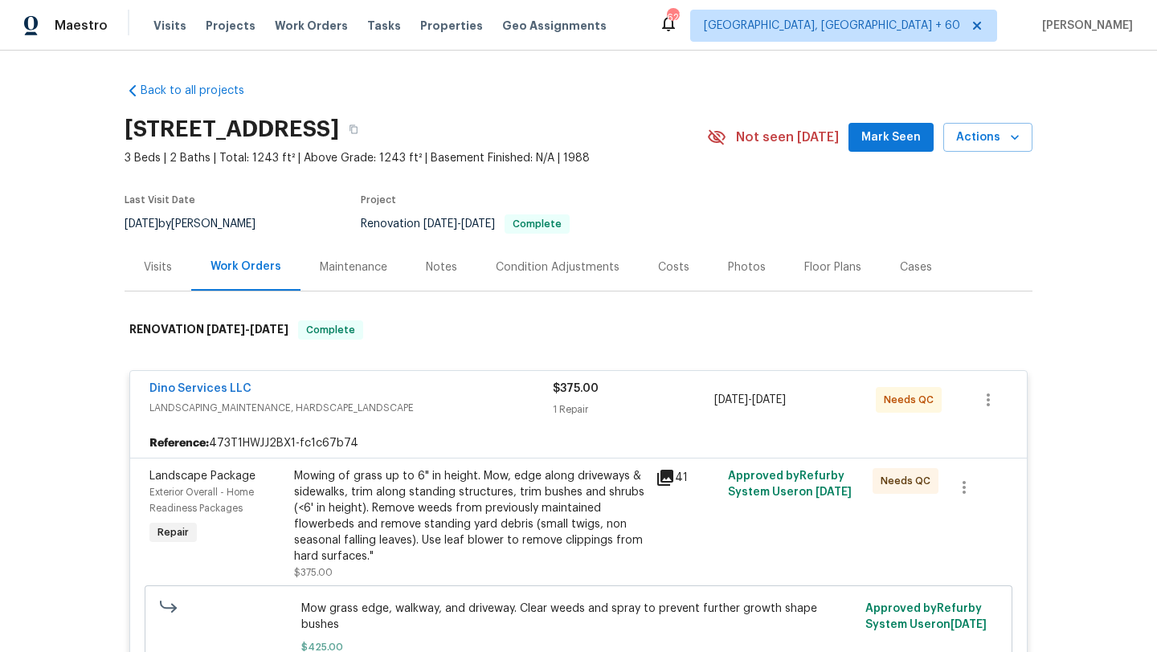
click at [22, 221] on div "Back to all projects 11130 Poachers Run, Chesterfield, VA 23832 3 Beds | 2 Bath…" at bounding box center [578, 352] width 1157 height 602
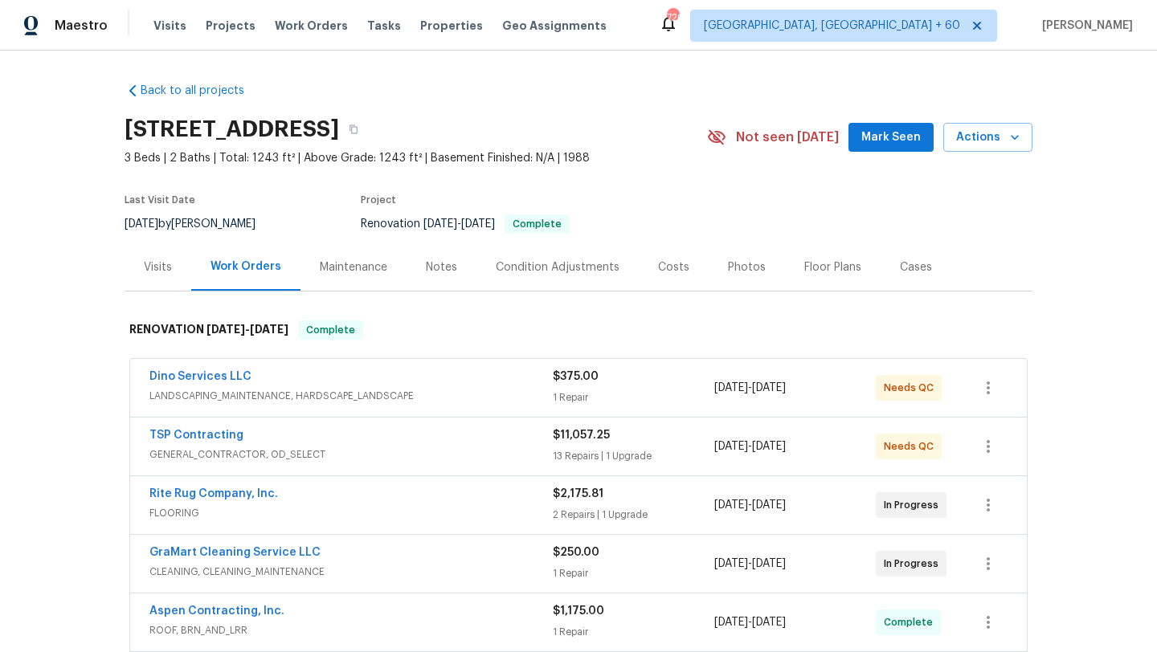
click at [169, 281] on div "Visits" at bounding box center [158, 266] width 67 height 47
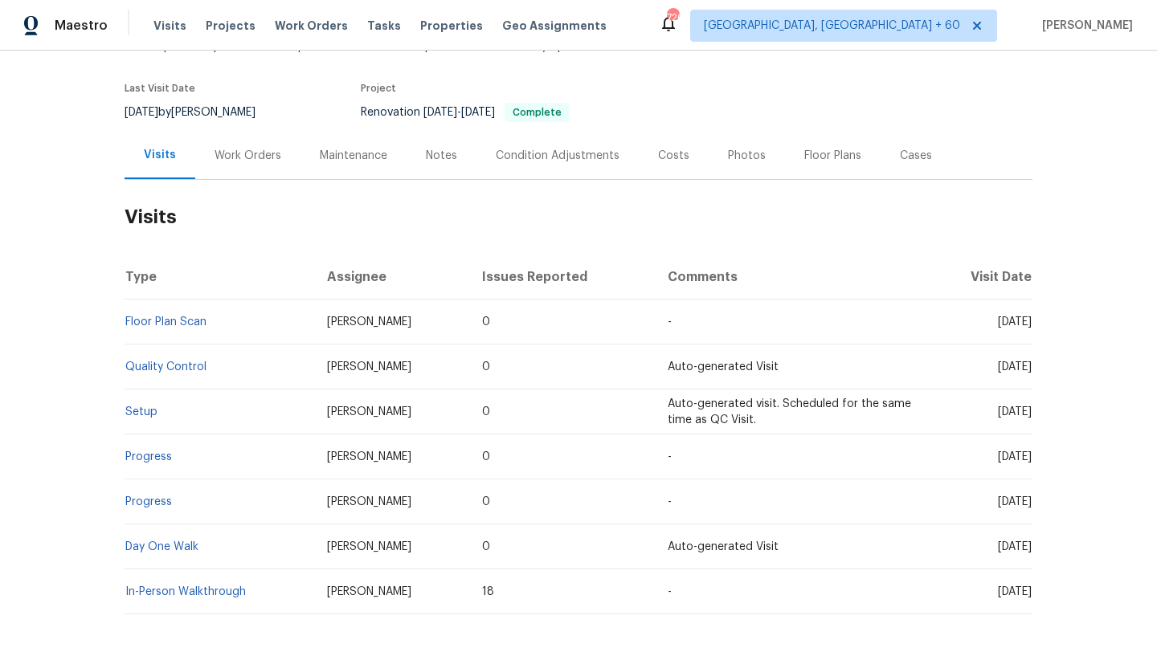
scroll to position [127, 0]
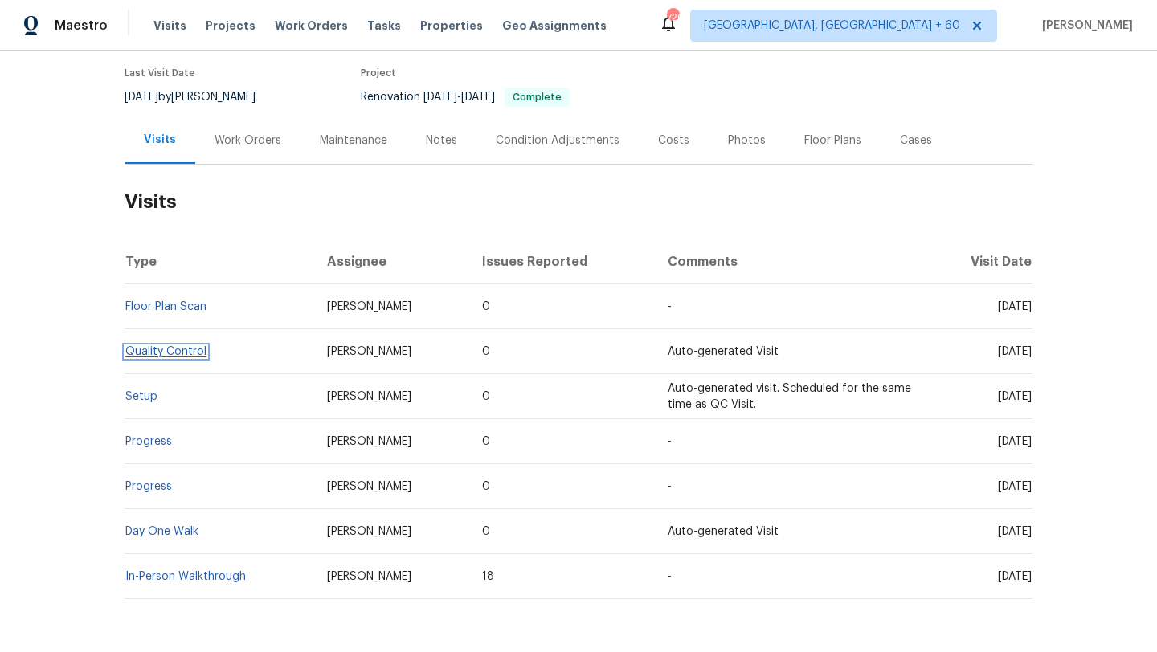
click at [185, 347] on link "Quality Control" at bounding box center [165, 351] width 81 height 11
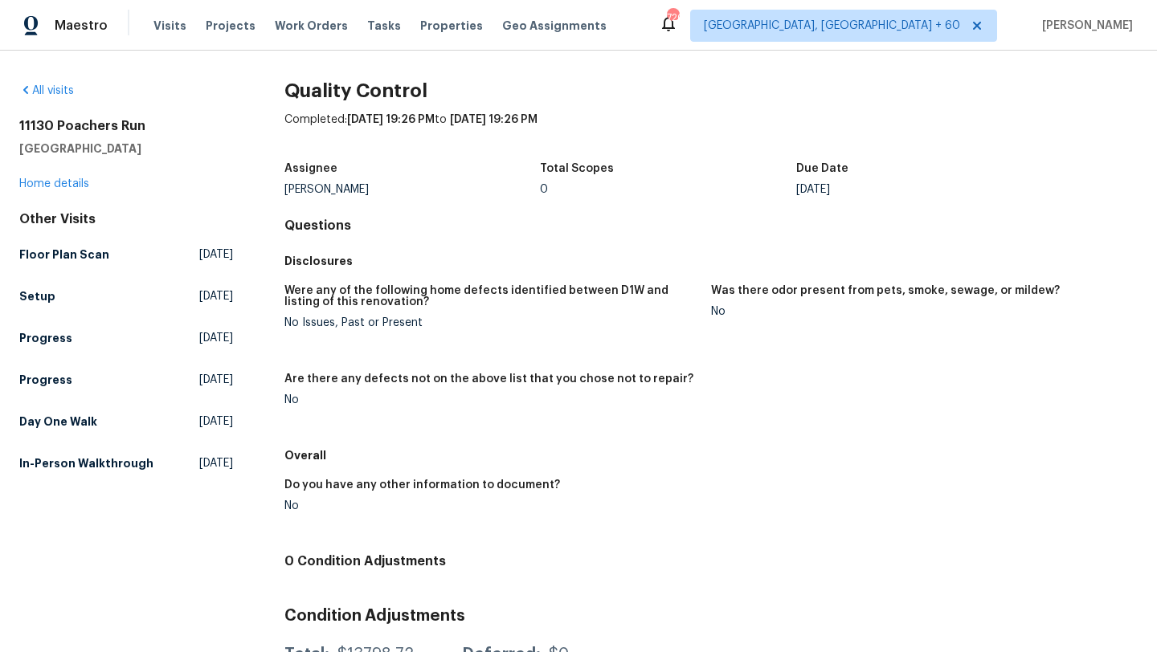
scroll to position [71, 0]
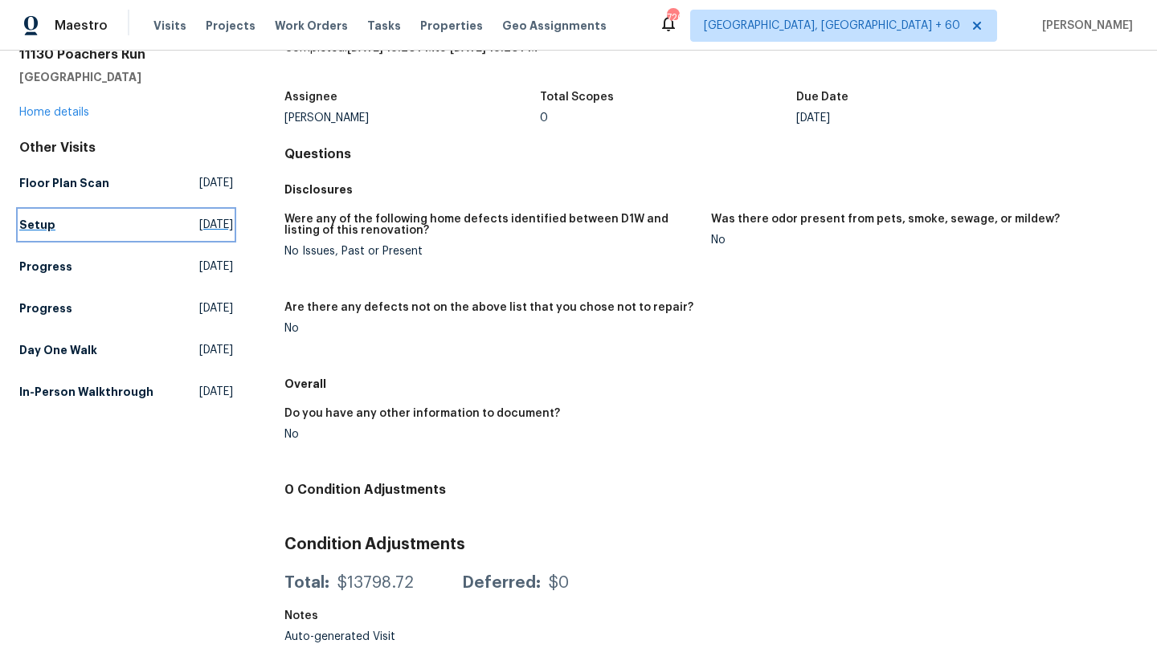
click at [101, 228] on link "Setup [DATE]" at bounding box center [126, 224] width 214 height 29
